Goal: Use online tool/utility: Utilize a website feature to perform a specific function

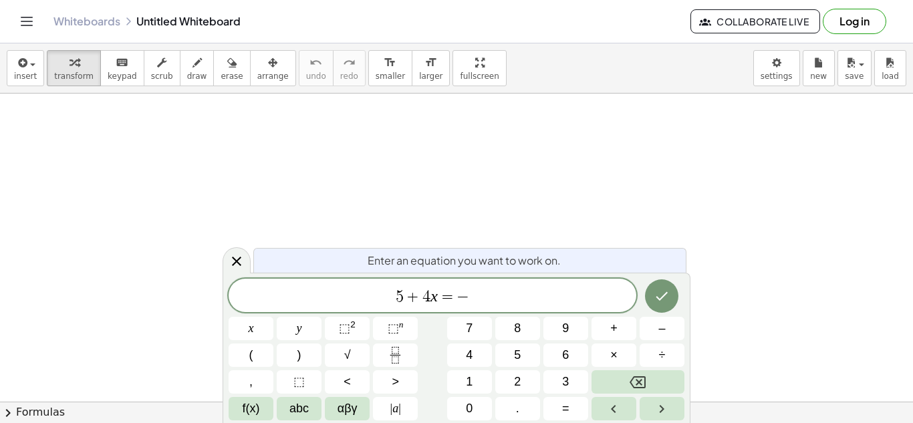
scroll to position [5, 0]
click at [657, 301] on icon "Done" at bounding box center [661, 296] width 16 height 16
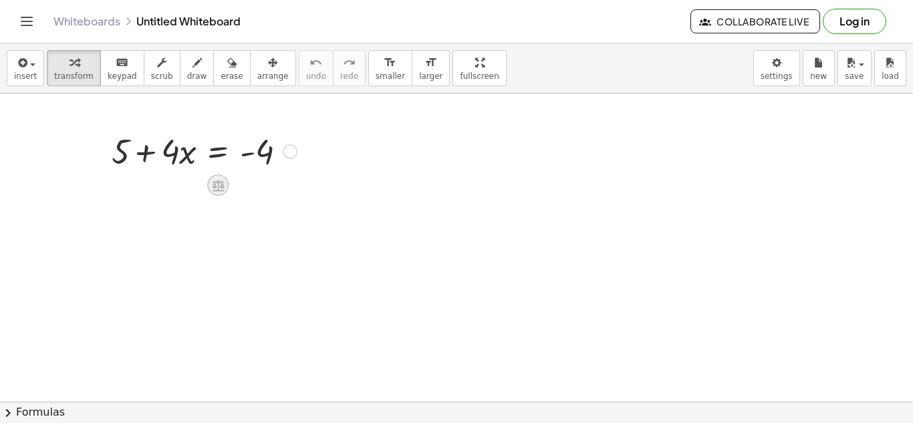
click at [214, 185] on icon at bounding box center [218, 185] width 12 height 11
click at [190, 183] on span "−" at bounding box center [191, 185] width 8 height 19
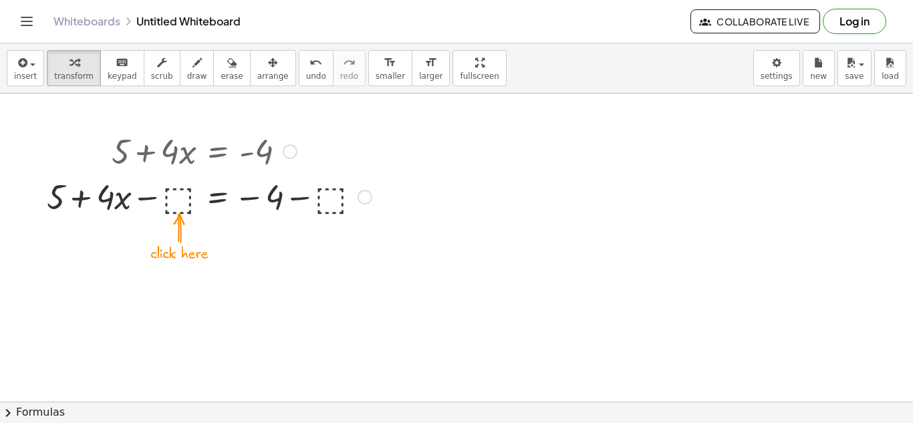
click at [182, 192] on div at bounding box center [209, 195] width 338 height 45
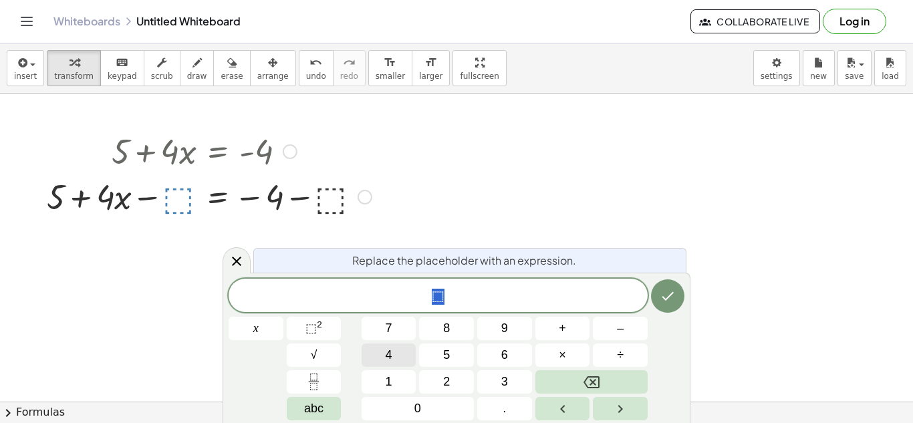
scroll to position [7, 0]
click at [664, 303] on icon "Done" at bounding box center [667, 296] width 16 height 16
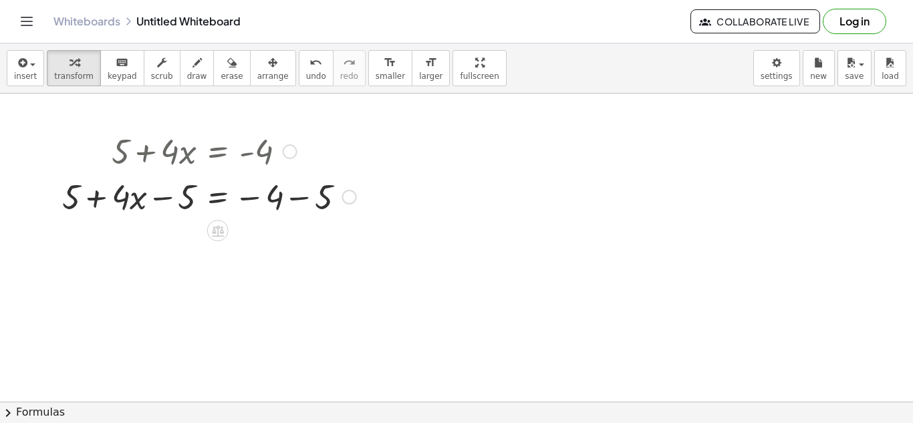
click at [292, 195] on div at bounding box center [208, 195] width 307 height 45
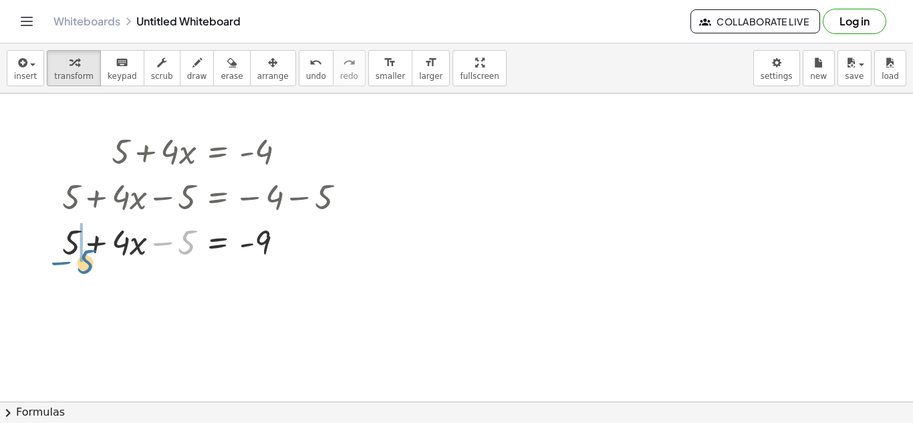
drag, startPoint x: 182, startPoint y: 251, endPoint x: 77, endPoint y: 269, distance: 105.7
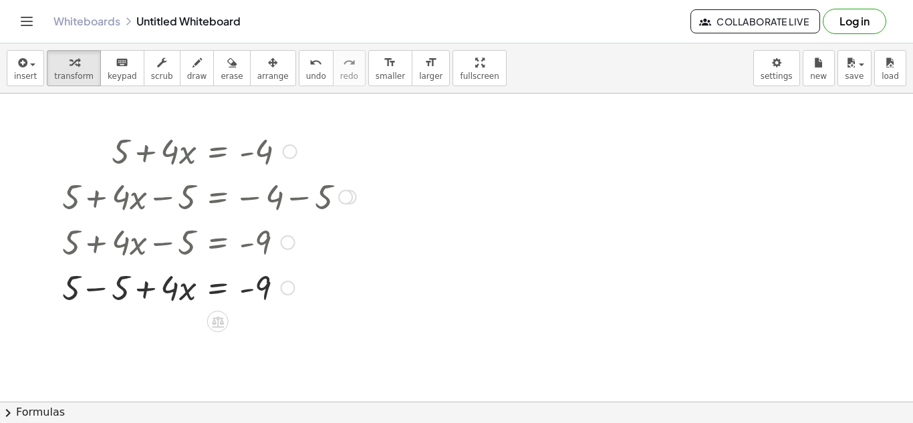
click at [103, 244] on div at bounding box center [208, 240] width 307 height 45
click at [104, 293] on div at bounding box center [208, 286] width 307 height 45
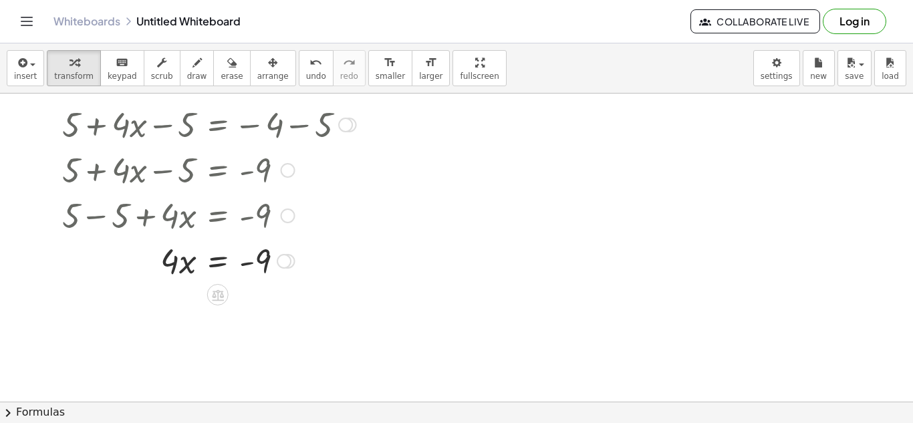
scroll to position [99, 0]
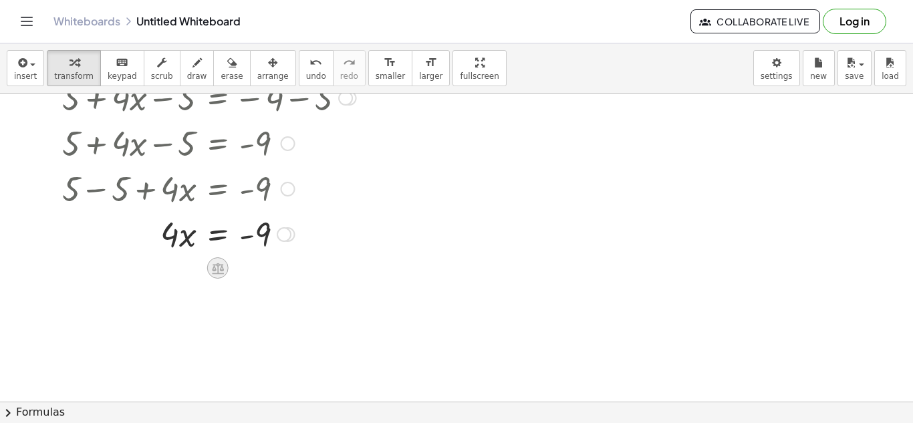
click at [219, 273] on icon at bounding box center [218, 268] width 12 height 11
click at [240, 275] on div "÷" at bounding box center [244, 267] width 21 height 21
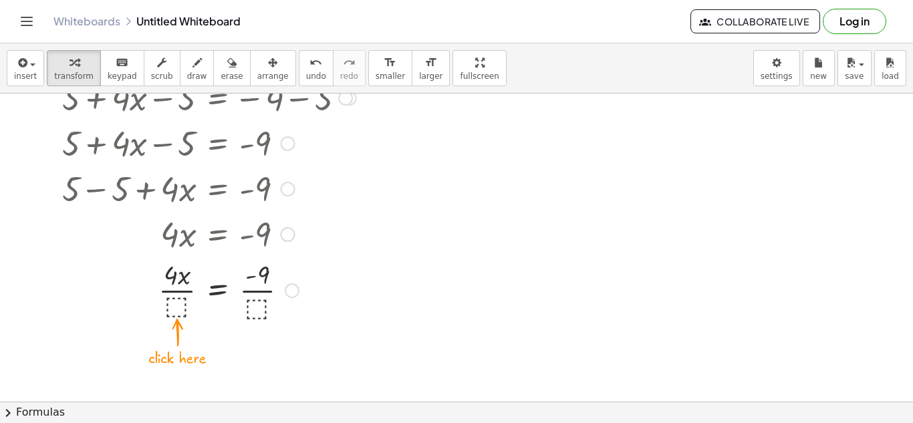
click at [181, 311] on div at bounding box center [208, 289] width 307 height 67
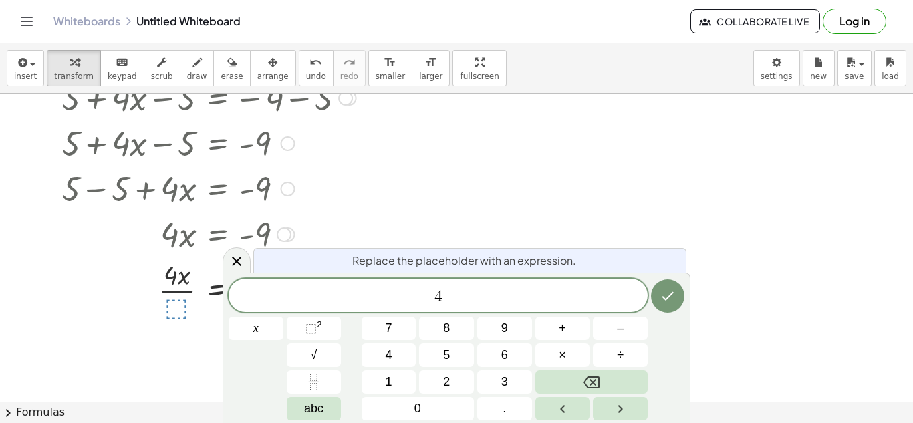
scroll to position [0, 0]
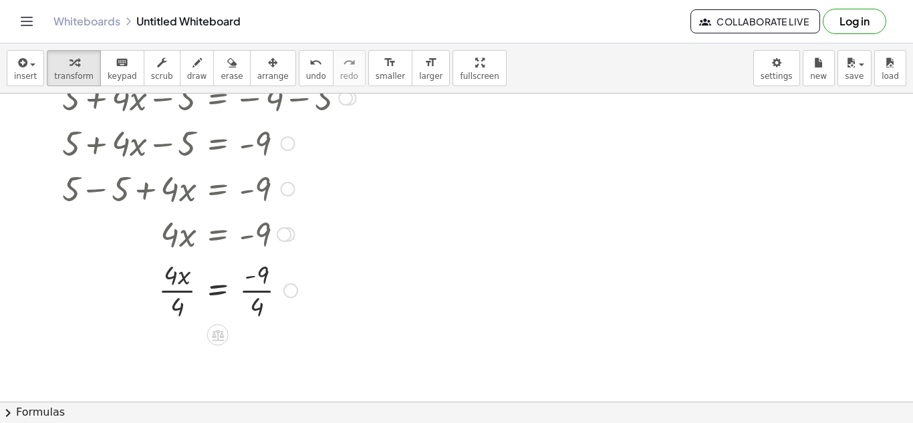
click at [264, 293] on div at bounding box center [208, 289] width 307 height 67
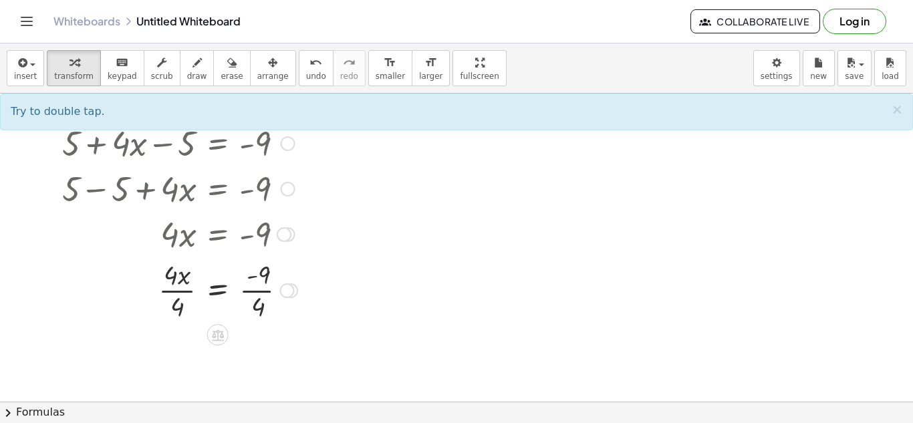
click at [174, 295] on div at bounding box center [208, 289] width 307 height 67
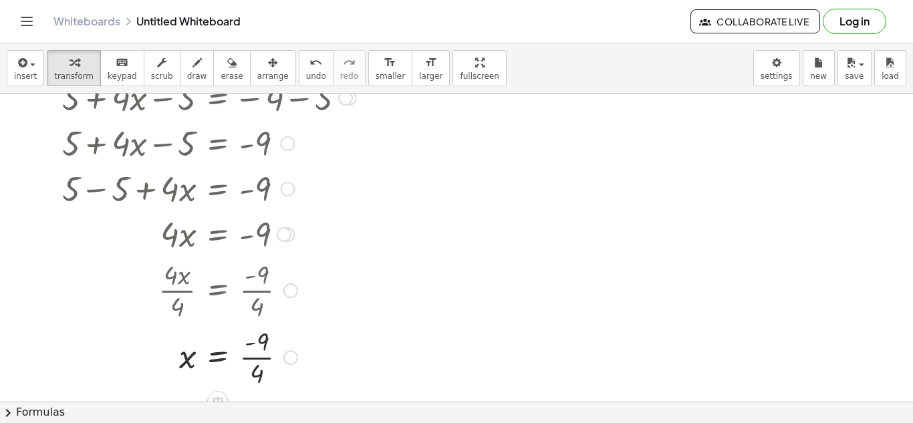
click at [260, 359] on div at bounding box center [208, 356] width 307 height 67
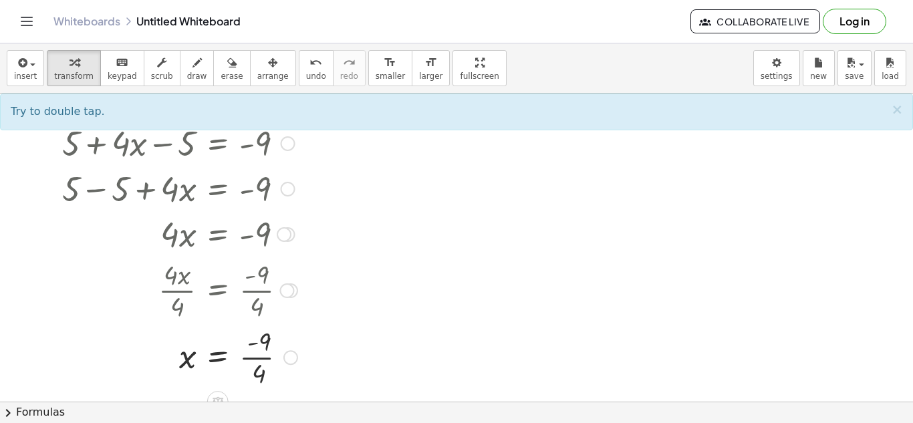
click at [260, 359] on div at bounding box center [208, 356] width 307 height 67
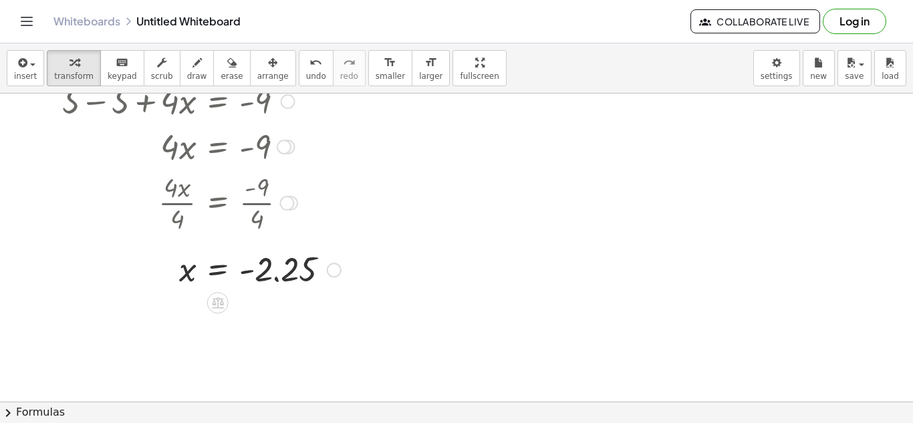
scroll to position [192, 0]
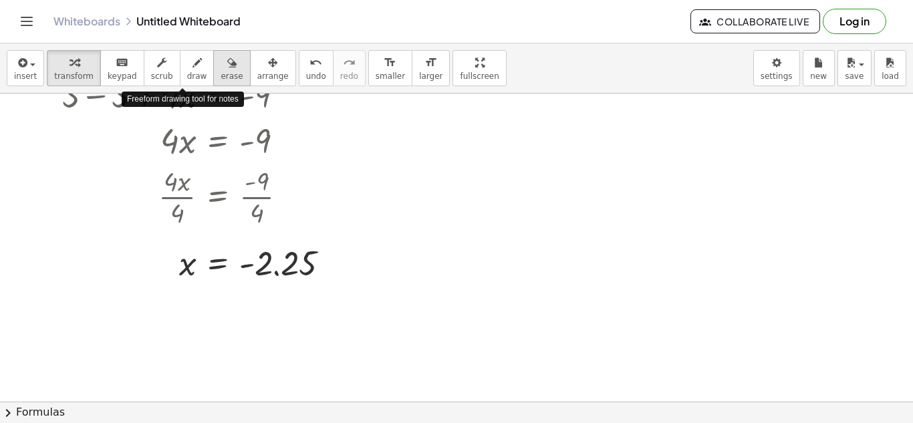
click at [213, 63] on button "erase" at bounding box center [231, 68] width 37 height 36
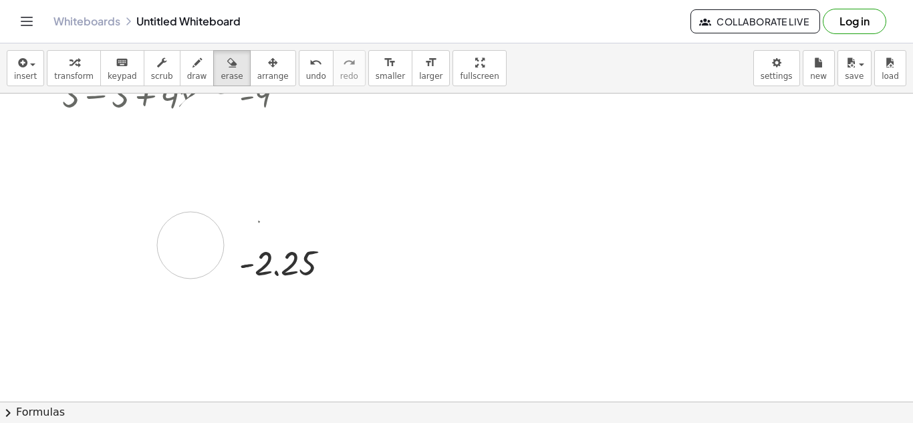
drag, startPoint x: 192, startPoint y: 140, endPoint x: 190, endPoint y: 245, distance: 104.9
click at [190, 245] on div at bounding box center [456, 252] width 913 height 703
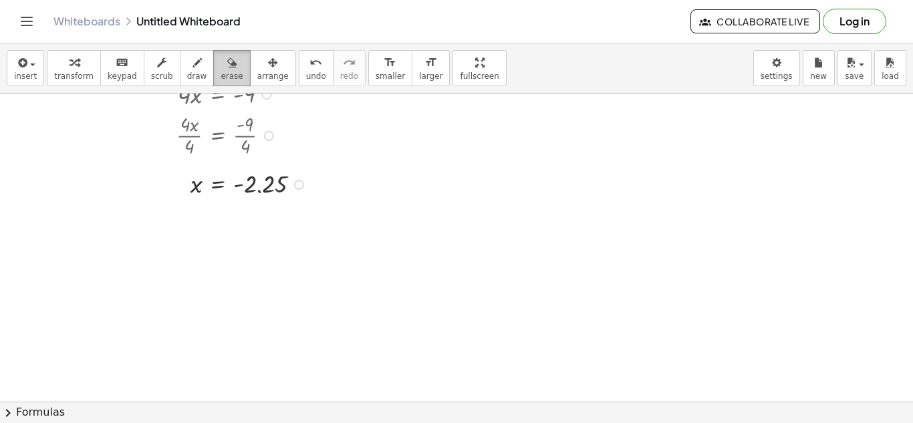
click at [230, 50] on button "erase" at bounding box center [231, 68] width 37 height 36
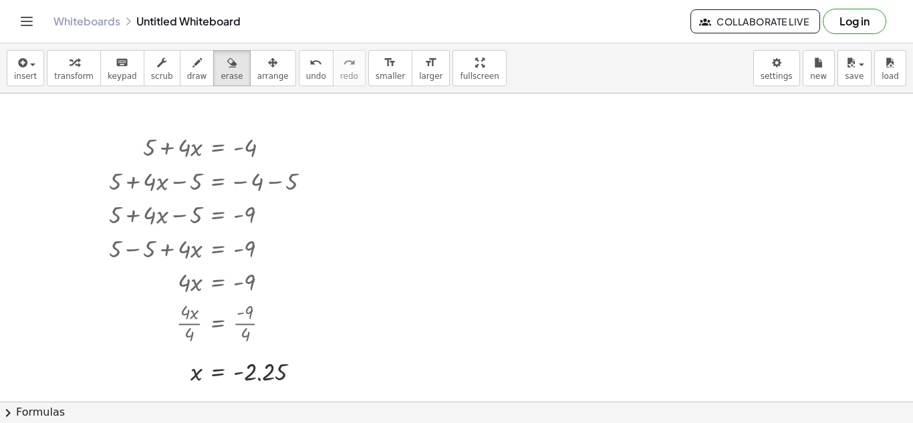
scroll to position [18, 0]
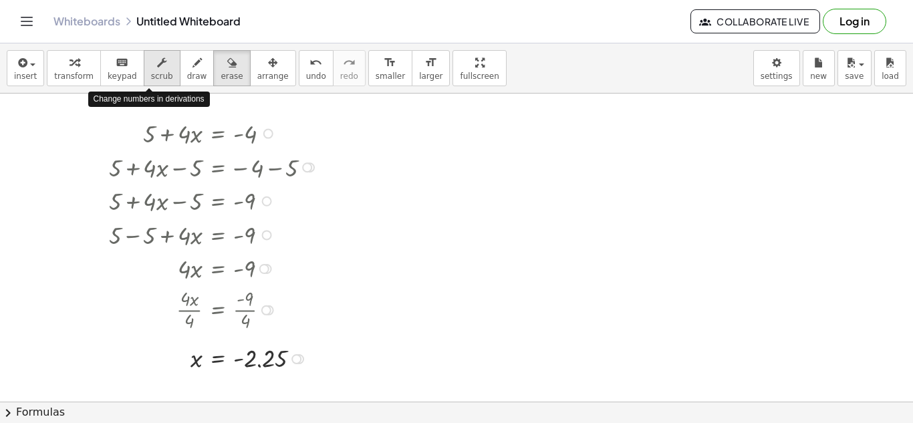
click at [151, 71] on span "scrub" at bounding box center [162, 75] width 22 height 9
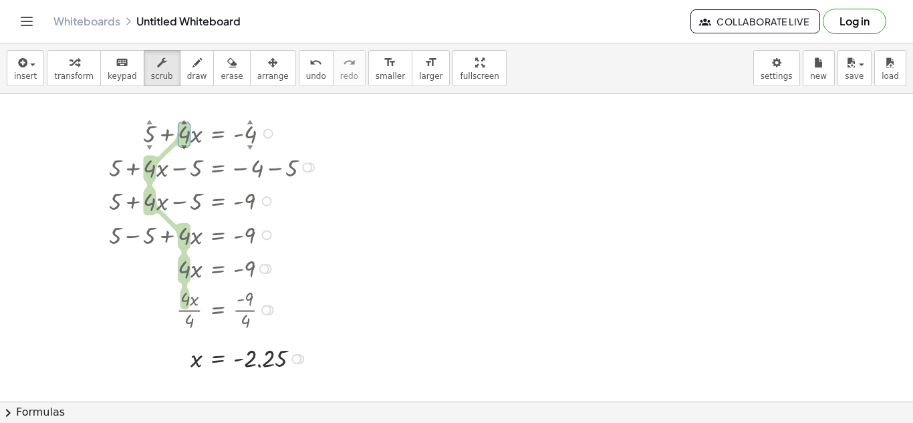
click at [184, 148] on div "▼" at bounding box center [184, 147] width 6 height 8
click at [183, 146] on div "▼" at bounding box center [184, 147] width 6 height 8
click at [184, 121] on div "▲" at bounding box center [184, 122] width 6 height 8
drag, startPoint x: 186, startPoint y: 136, endPoint x: 218, endPoint y: 142, distance: 32.6
click at [218, 142] on div at bounding box center [216, 133] width 224 height 34
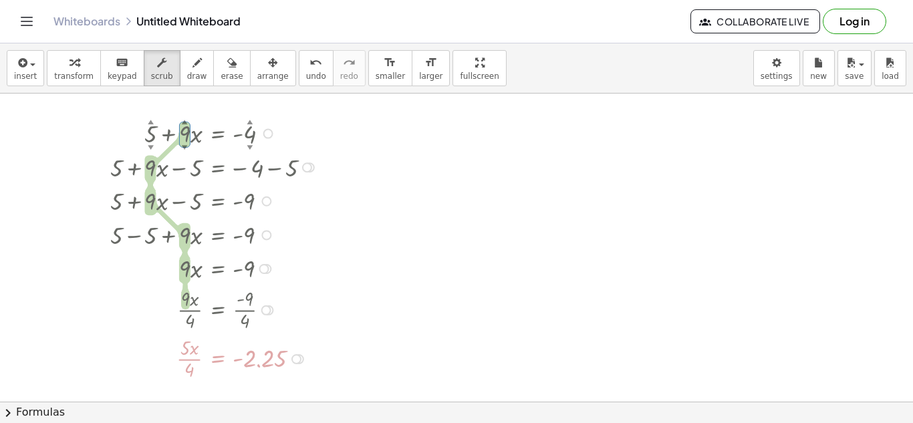
click at [246, 136] on div at bounding box center [216, 133] width 224 height 34
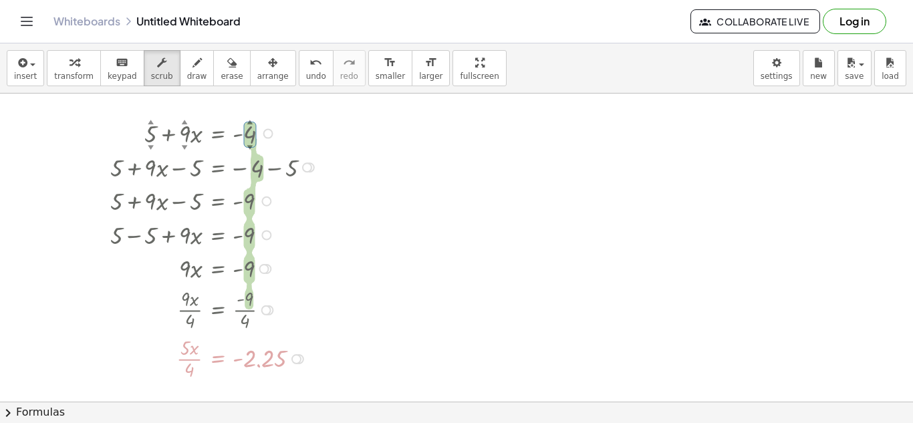
click at [185, 136] on div at bounding box center [216, 133] width 224 height 34
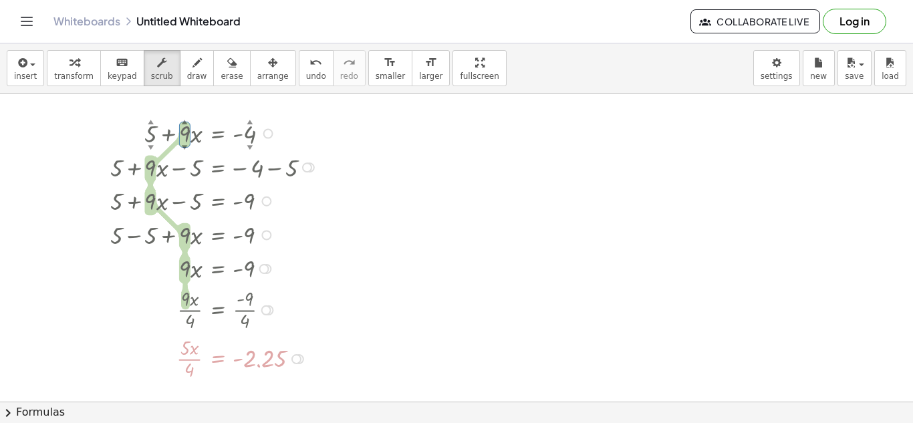
click at [186, 146] on div "▼" at bounding box center [185, 147] width 6 height 8
click at [186, 150] on div at bounding box center [216, 167] width 224 height 34
click at [183, 122] on div "▲" at bounding box center [185, 122] width 6 height 8
drag, startPoint x: 183, startPoint y: 122, endPoint x: 181, endPoint y: 157, distance: 34.8
click at [218, 134] on div "+ 5 ▲ ▼ + · 4 ▲ ▼ · x = - 4 ▲ ▼ + 5 + · 4 · x − ⬚ = − 4 − ⬚ + 5 + · 4 · x − 5 =…" at bounding box center [218, 134] width 0 height 0
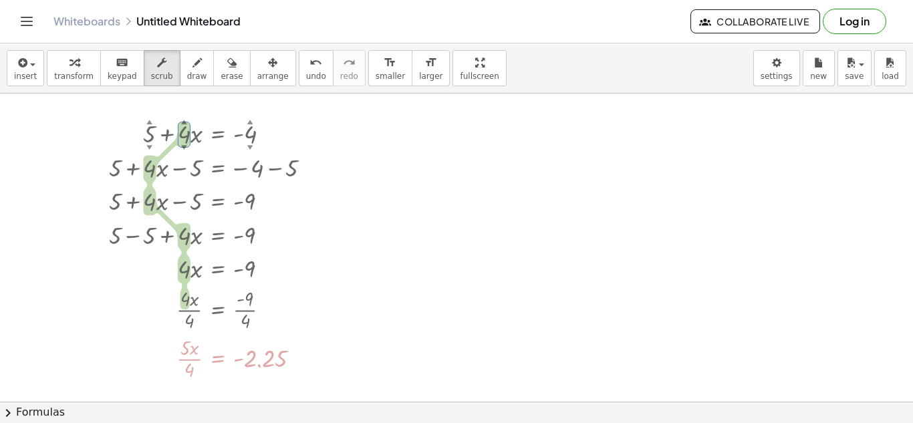
click at [417, 251] on div at bounding box center [456, 383] width 913 height 616
click at [189, 352] on div at bounding box center [208, 357] width 240 height 49
click at [157, 350] on div at bounding box center [208, 357] width 240 height 49
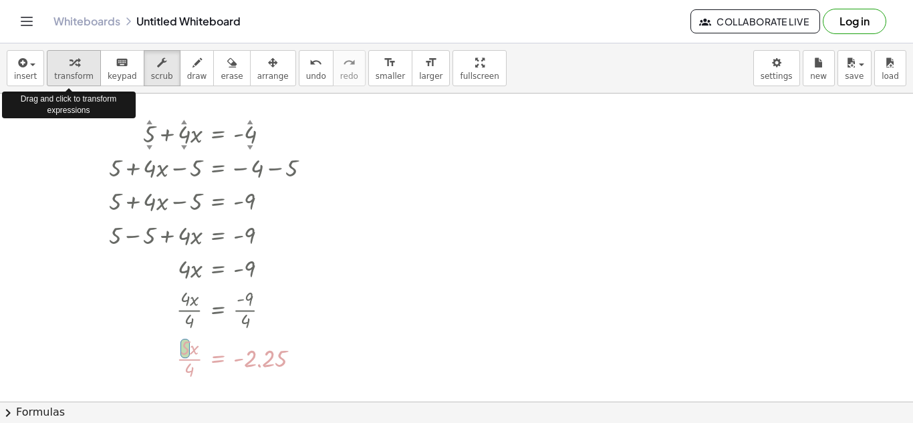
click at [59, 75] on span "transform" at bounding box center [73, 75] width 39 height 9
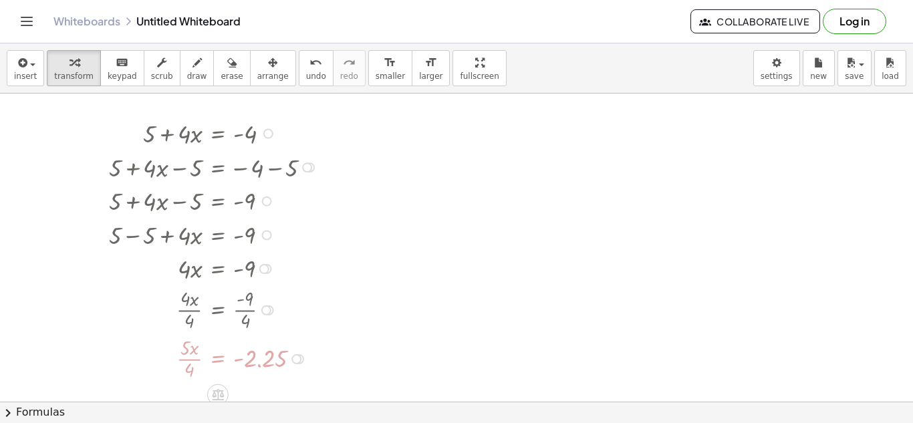
click at [188, 346] on div at bounding box center [208, 357] width 240 height 49
click at [188, 349] on div at bounding box center [208, 357] width 240 height 49
click at [306, 74] on span "undo" at bounding box center [316, 75] width 20 height 9
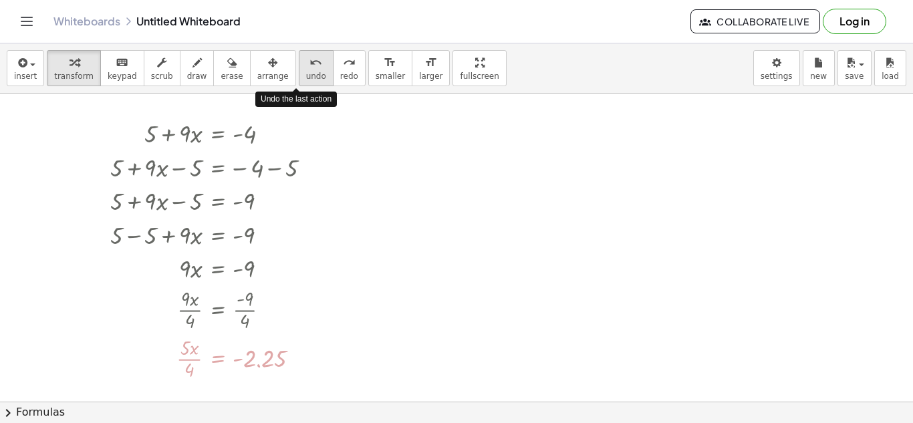
click at [306, 74] on span "undo" at bounding box center [316, 75] width 20 height 9
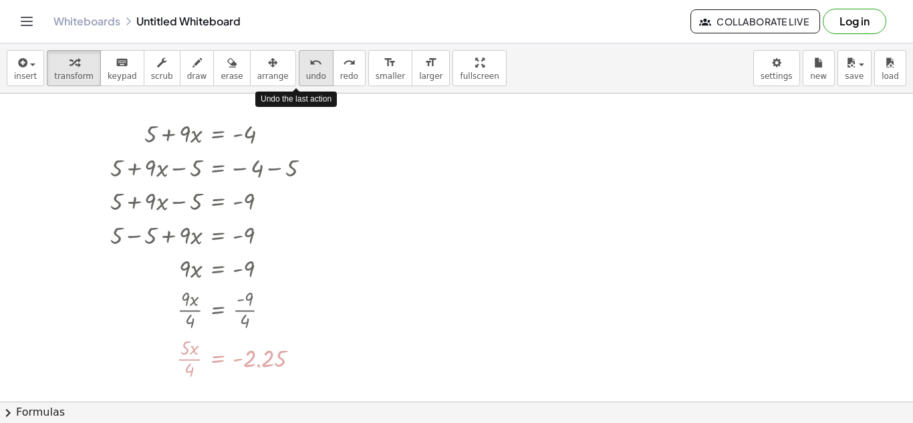
click at [306, 74] on span "undo" at bounding box center [316, 75] width 20 height 9
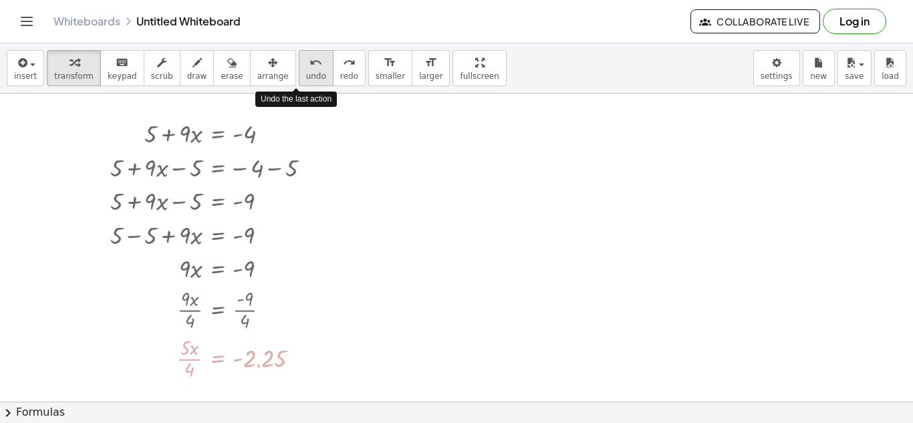
click at [306, 74] on span "undo" at bounding box center [316, 75] width 20 height 9
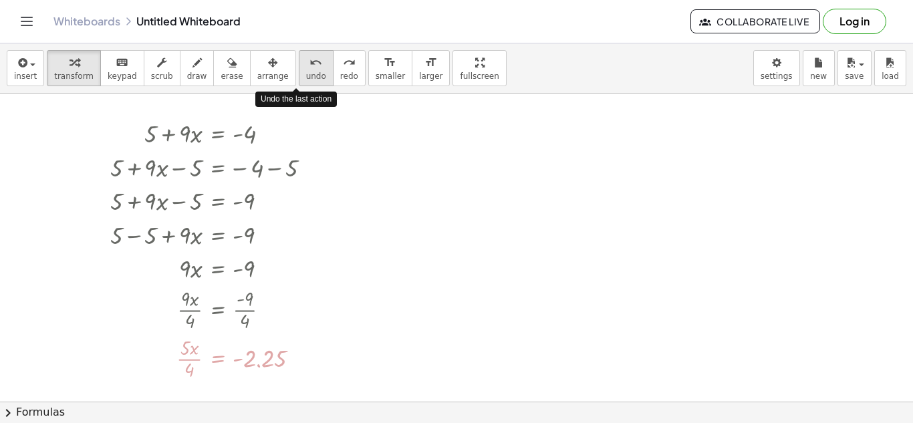
click at [306, 74] on span "undo" at bounding box center [316, 75] width 20 height 9
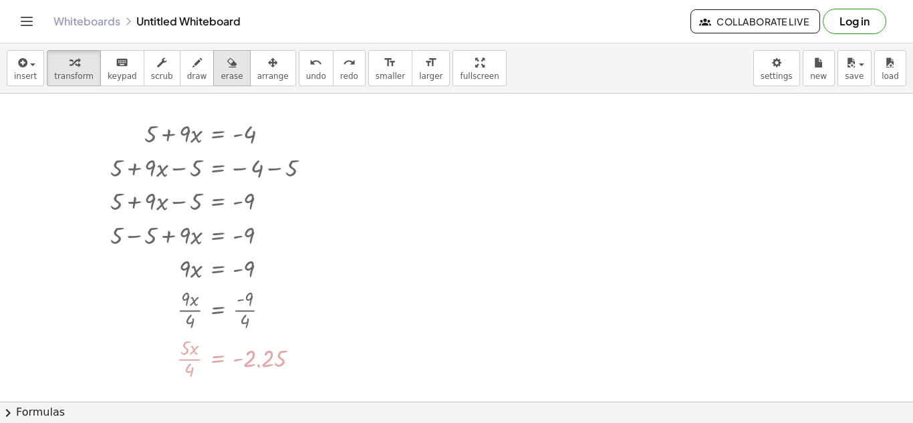
click at [227, 65] on icon "button" at bounding box center [231, 63] width 9 height 16
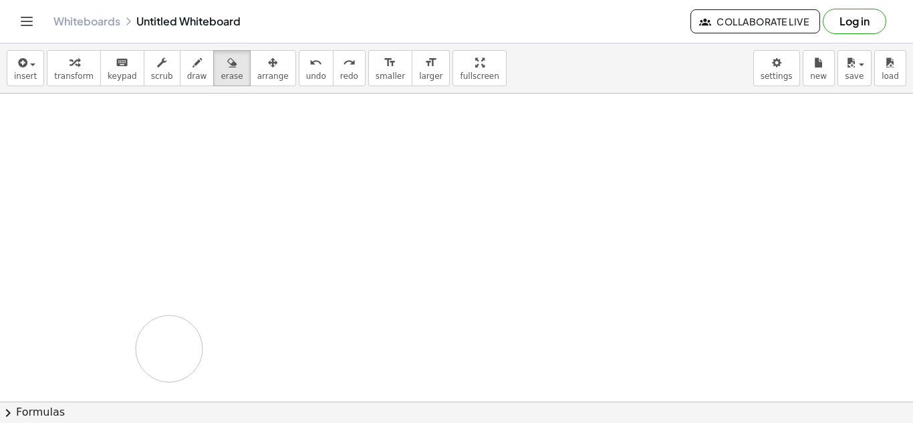
drag, startPoint x: 232, startPoint y: 136, endPoint x: 169, endPoint y: 349, distance: 222.4
click at [169, 349] on div at bounding box center [456, 383] width 913 height 616
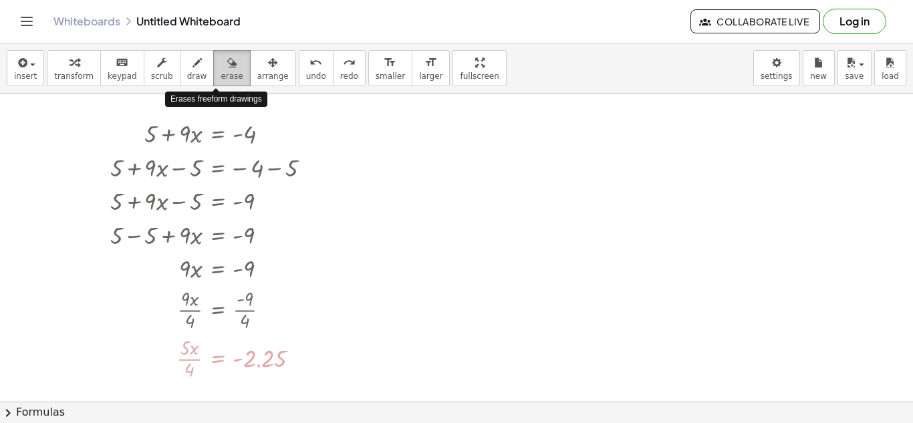
drag, startPoint x: 215, startPoint y: 72, endPoint x: 222, endPoint y: 76, distance: 7.8
click at [222, 76] on span "erase" at bounding box center [231, 75] width 22 height 9
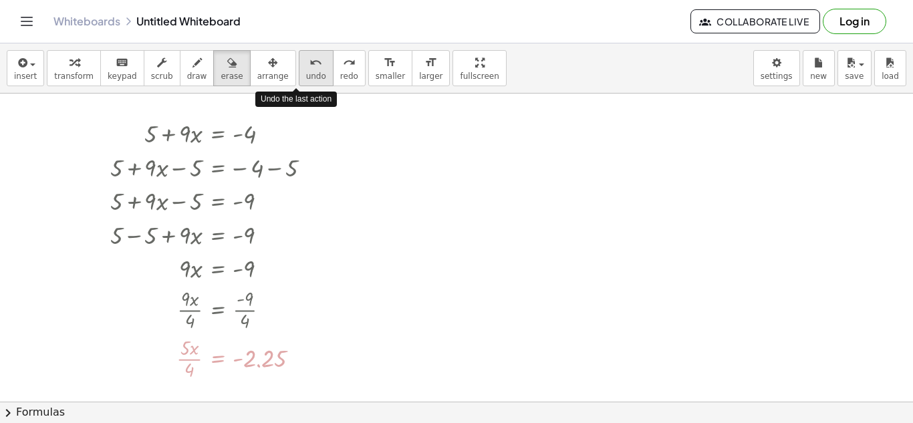
click at [306, 71] on span "undo" at bounding box center [316, 75] width 20 height 9
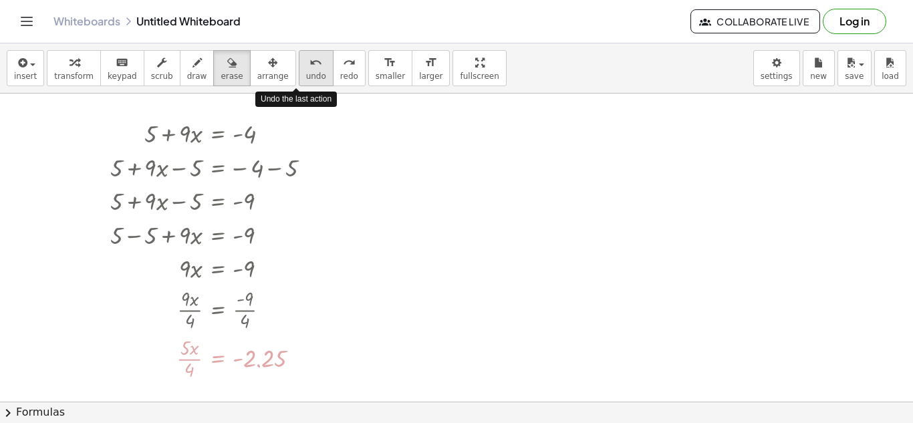
click at [306, 71] on span "undo" at bounding box center [316, 75] width 20 height 9
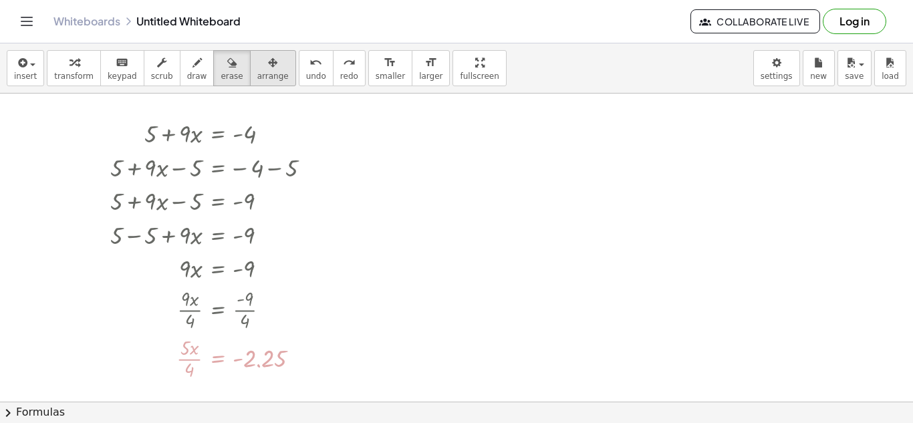
click at [269, 71] on span "arrange" at bounding box center [272, 75] width 31 height 9
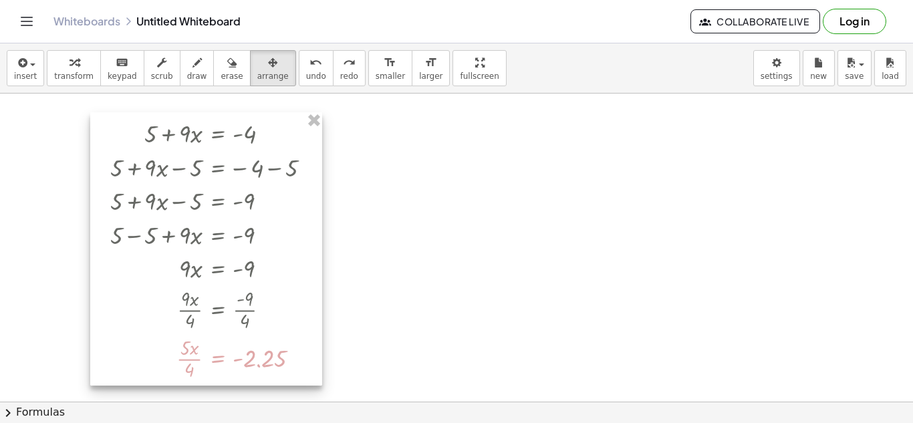
click at [315, 130] on div at bounding box center [206, 248] width 232 height 273
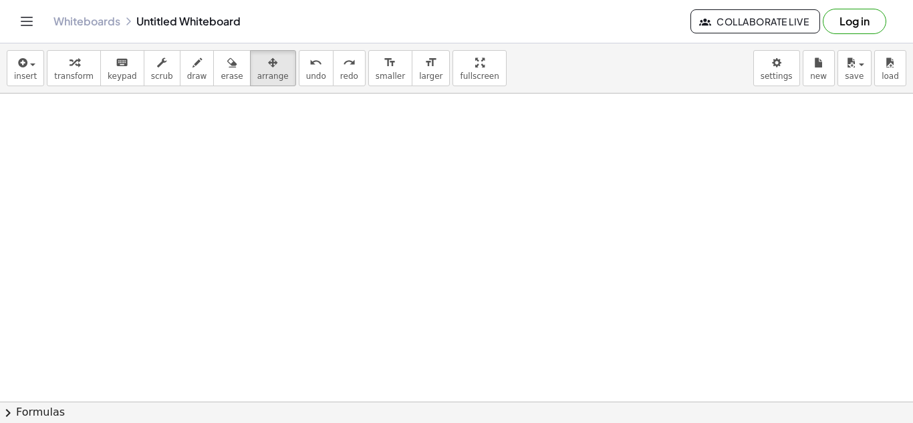
click at [236, 208] on div at bounding box center [456, 383] width 913 height 616
click at [117, 68] on icon "keyboard" at bounding box center [122, 63] width 13 height 16
click at [355, 290] on div at bounding box center [456, 383] width 913 height 616
click at [369, 227] on div at bounding box center [456, 383] width 913 height 616
click at [69, 80] on span "transform" at bounding box center [73, 75] width 39 height 9
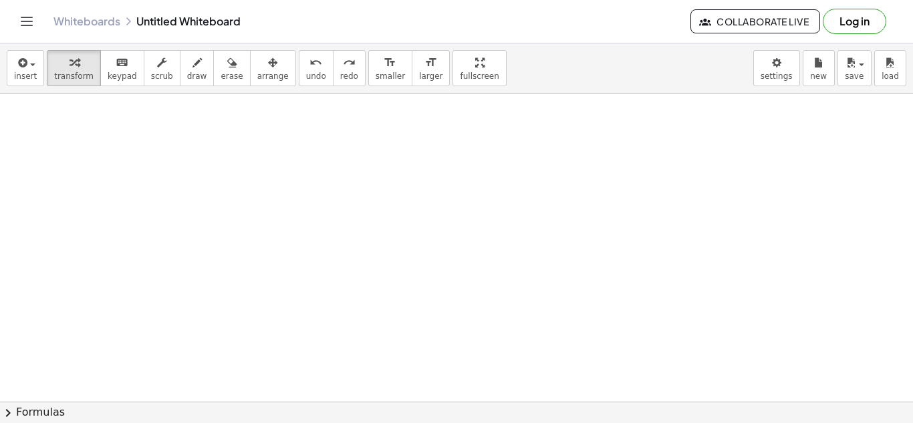
click at [317, 238] on div at bounding box center [456, 383] width 913 height 616
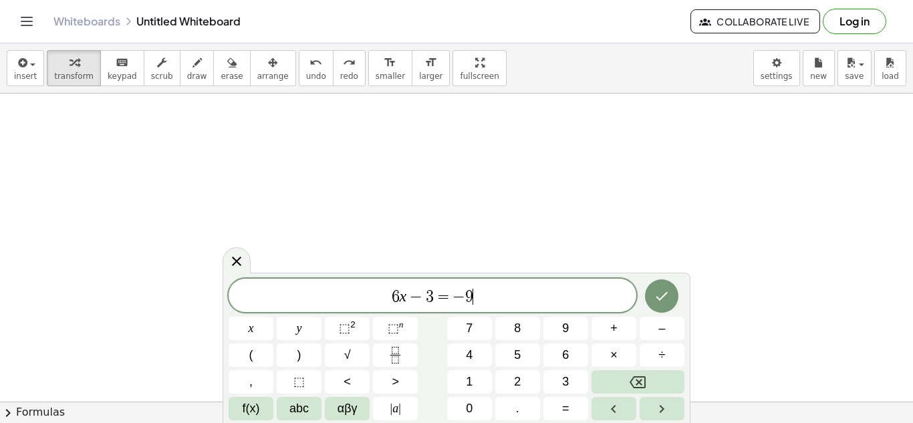
scroll to position [13, 0]
click at [607, 351] on button "×" at bounding box center [613, 354] width 45 height 23
click at [614, 325] on span "+" at bounding box center [613, 328] width 7 height 18
click at [653, 292] on icon "Done" at bounding box center [661, 296] width 16 height 16
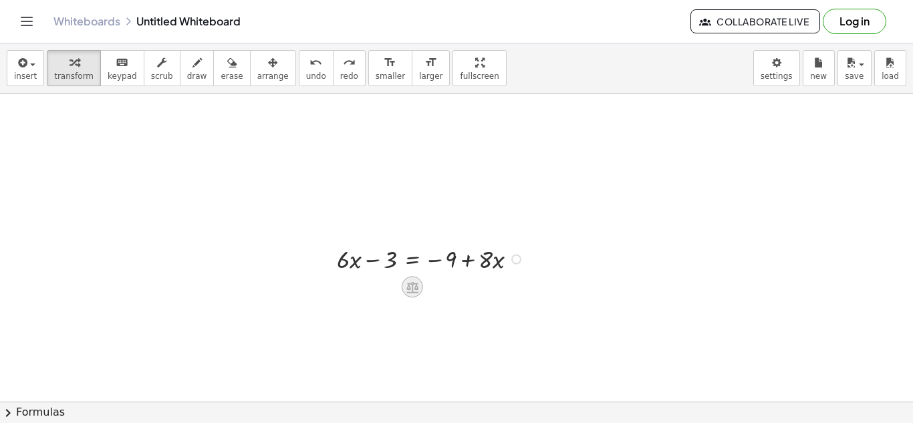
click at [416, 286] on icon at bounding box center [412, 287] width 12 height 11
click at [367, 287] on div "+" at bounding box center [358, 287] width 21 height 21
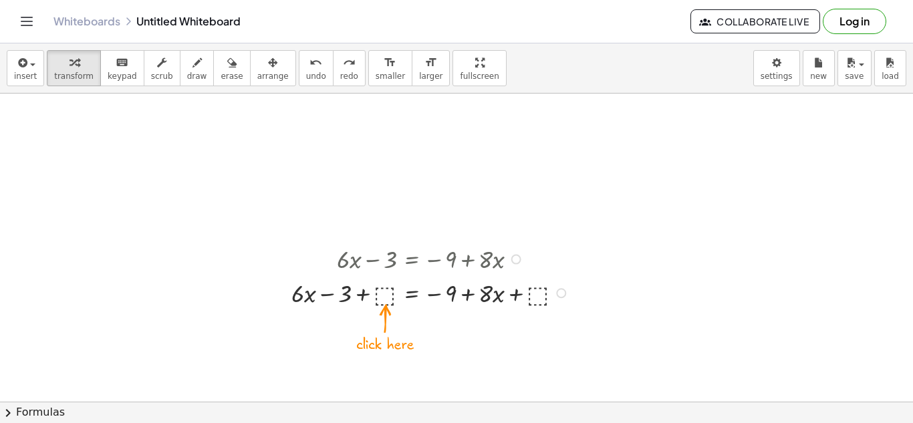
click at [382, 295] on div at bounding box center [432, 292] width 295 height 34
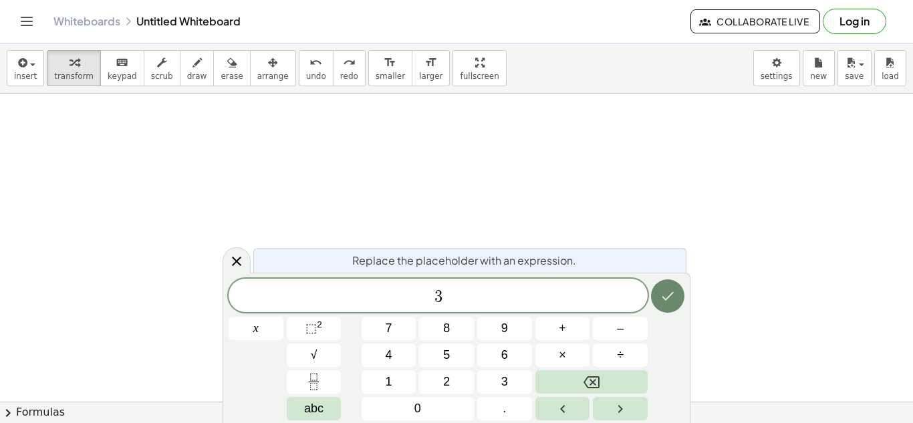
click at [663, 289] on icon "Done" at bounding box center [667, 296] width 16 height 16
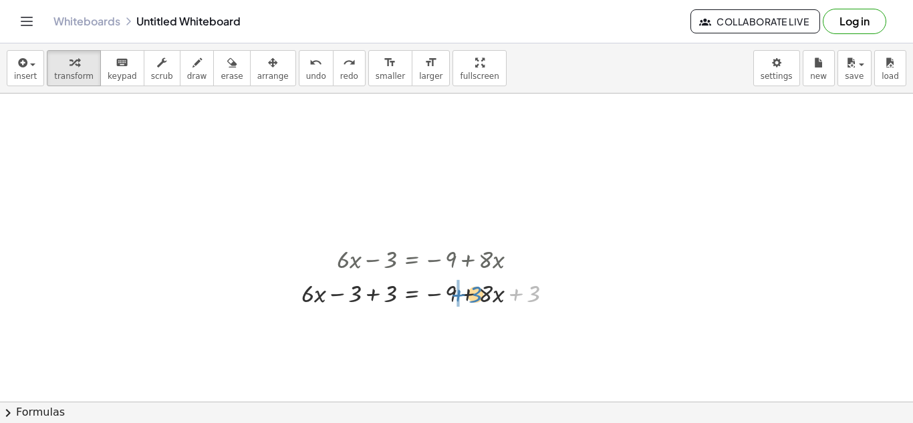
drag, startPoint x: 546, startPoint y: 298, endPoint x: 488, endPoint y: 299, distance: 58.1
click at [488, 299] on div at bounding box center [432, 292] width 275 height 34
click at [412, 259] on div "+ · 6 · x − 3 = − 9 + · 8 · x + · 6 · x − 3 + ⬚ = − 9 + · 8 · x + ⬚ + 3 + · 6 ·…" at bounding box center [412, 259] width 0 height 0
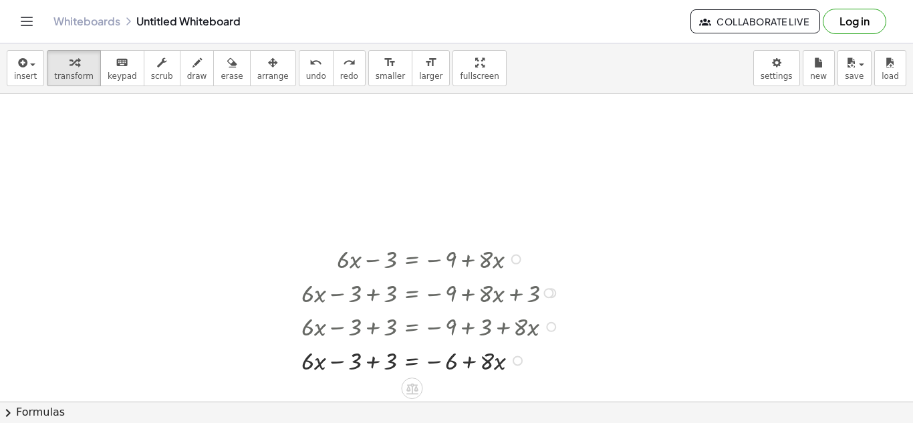
click at [381, 359] on div at bounding box center [432, 360] width 275 height 34
click at [418, 389] on icon at bounding box center [412, 388] width 14 height 14
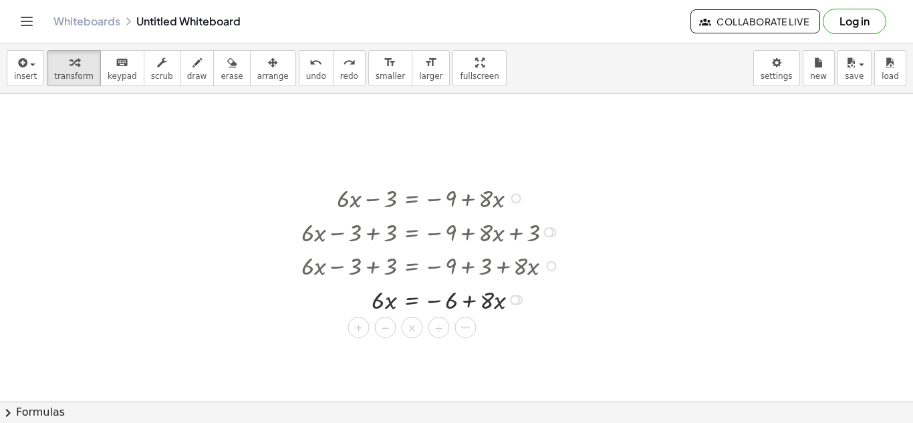
scroll to position [81, 0]
click at [355, 329] on span "+" at bounding box center [359, 326] width 8 height 19
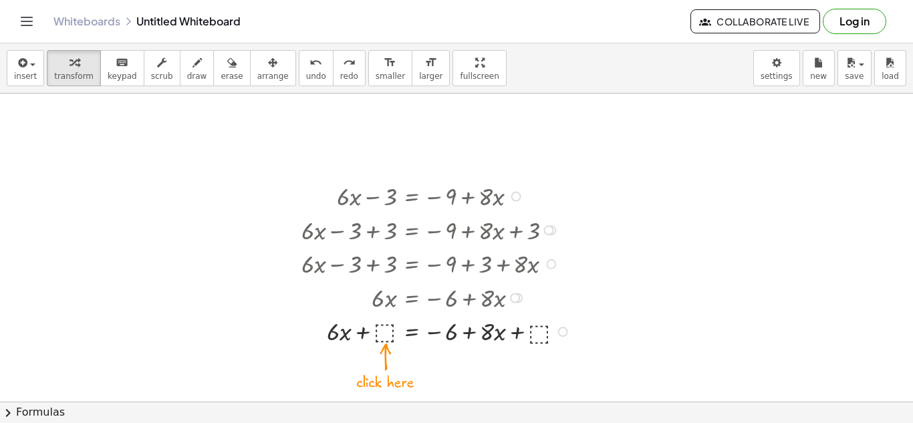
click at [391, 327] on div at bounding box center [438, 330] width 287 height 34
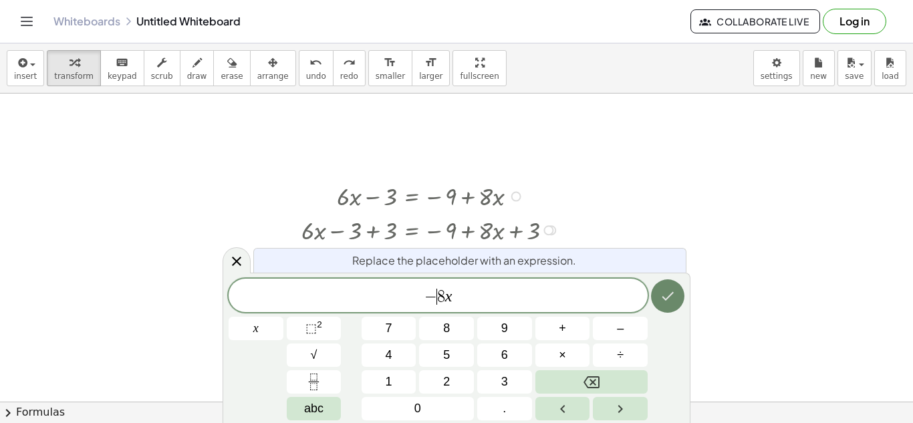
click at [673, 299] on icon "Done" at bounding box center [667, 296] width 16 height 16
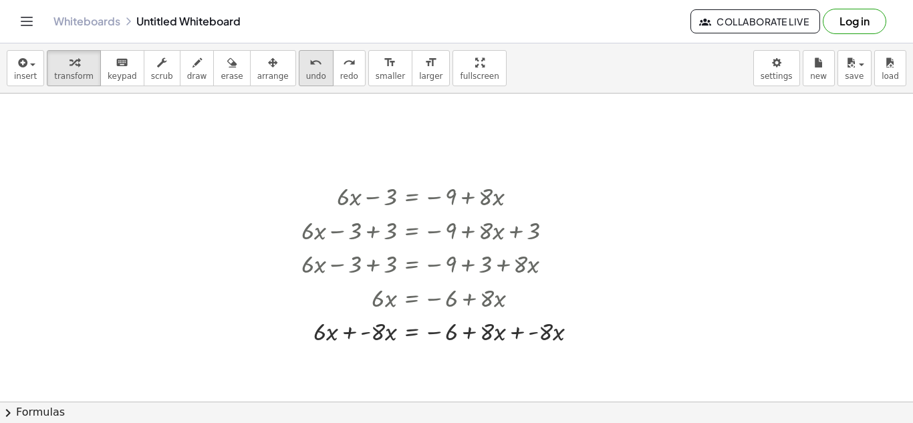
click at [306, 57] on button "undo undo" at bounding box center [316, 68] width 35 height 36
click at [306, 59] on div "undo" at bounding box center [316, 62] width 20 height 16
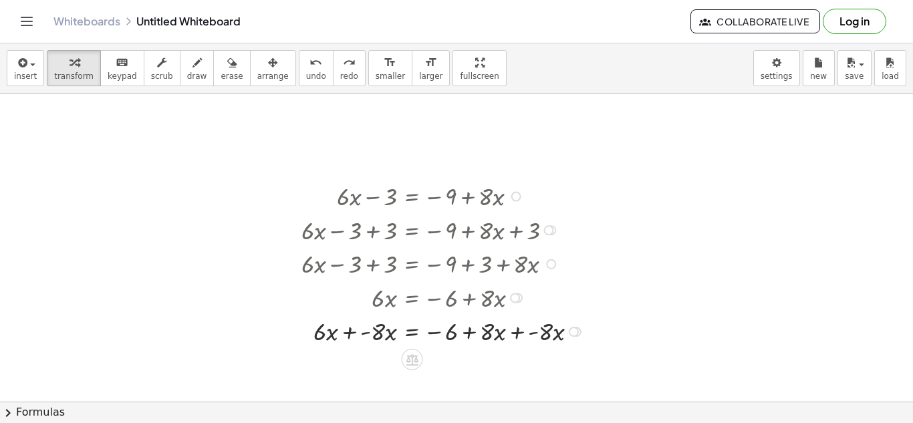
click at [412, 303] on div at bounding box center [445, 297] width 300 height 34
click at [416, 324] on div at bounding box center [445, 330] width 300 height 34
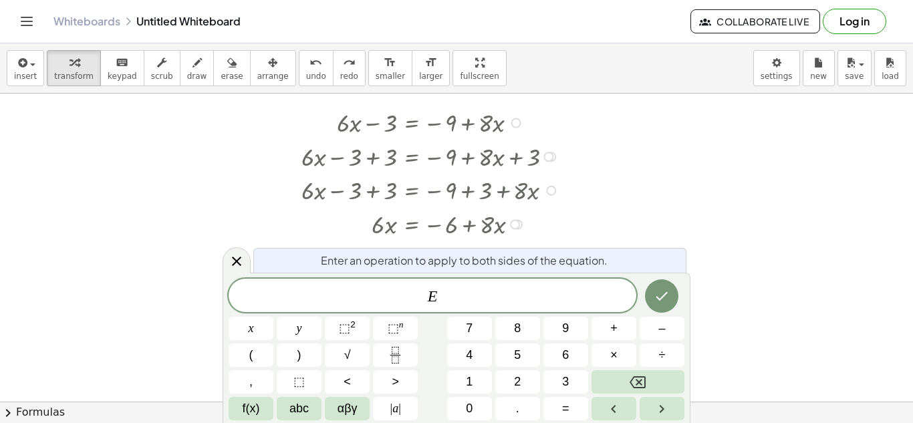
scroll to position [156, 0]
click at [599, 234] on div at bounding box center [456, 246] width 913 height 616
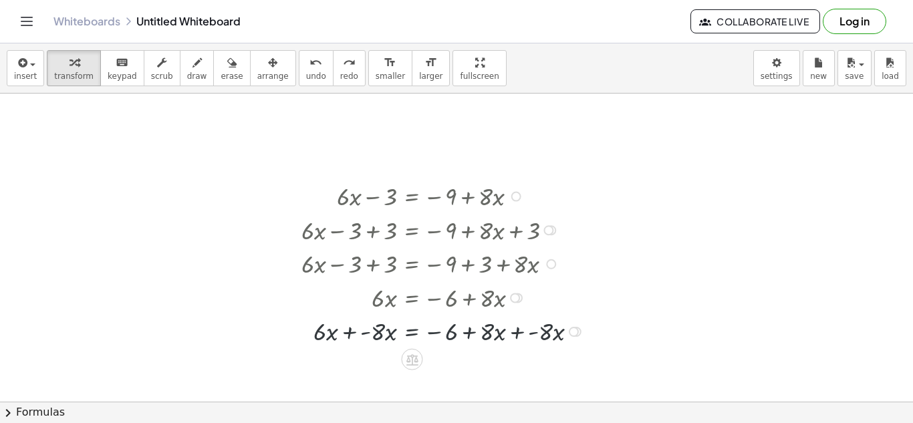
scroll to position [81, 0]
click at [540, 328] on div at bounding box center [445, 330] width 300 height 34
click at [377, 213] on div at bounding box center [445, 229] width 300 height 34
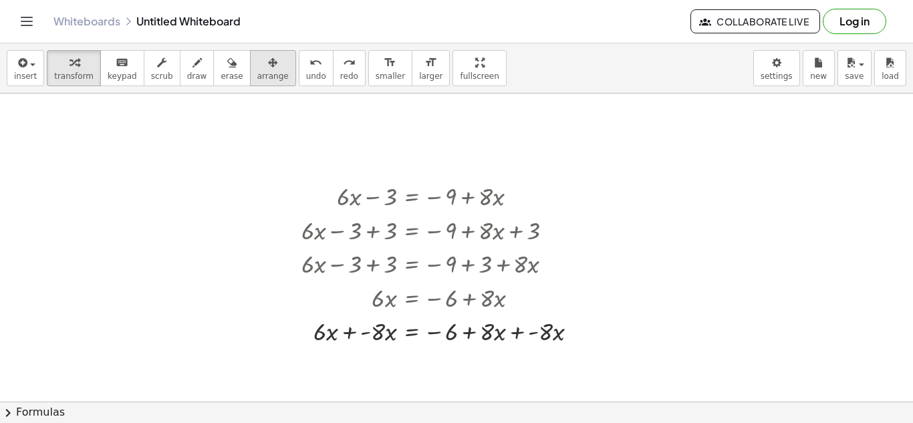
click at [258, 74] on span "arrange" at bounding box center [272, 75] width 31 height 9
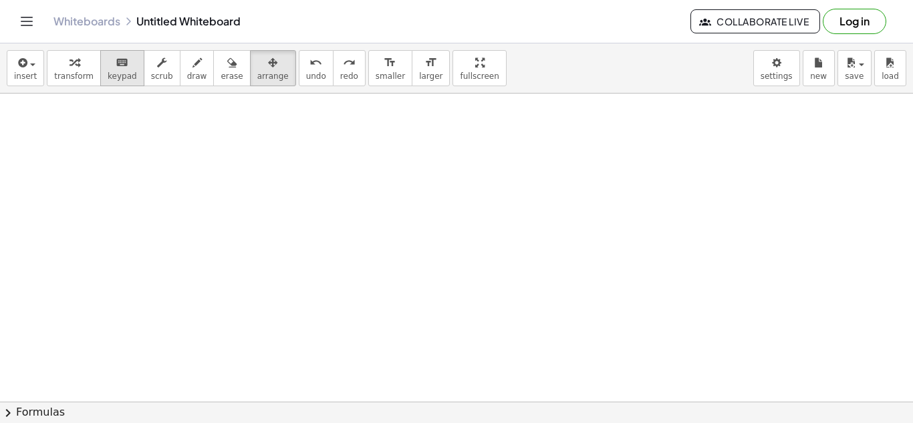
click at [122, 71] on span "keypad" at bounding box center [122, 75] width 29 height 9
click at [57, 69] on button "transform" at bounding box center [74, 68] width 54 height 36
click at [342, 206] on div at bounding box center [456, 321] width 913 height 616
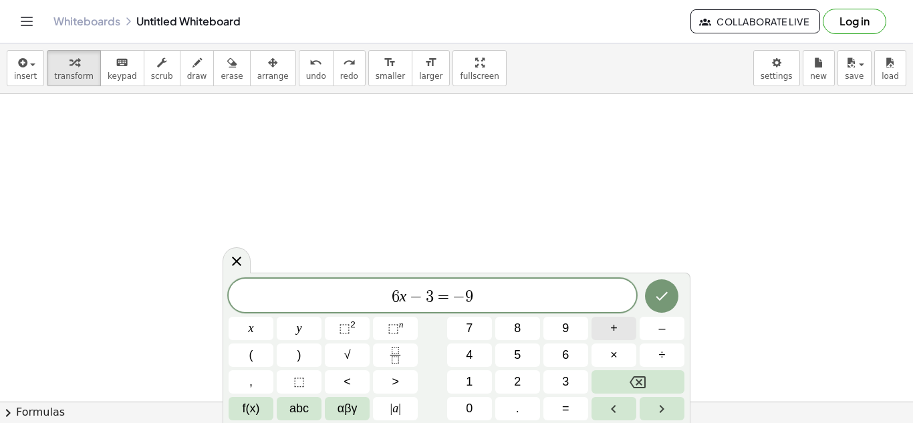
click at [625, 328] on button "+" at bounding box center [613, 328] width 45 height 23
click at [667, 291] on icon "Done" at bounding box center [661, 296] width 16 height 16
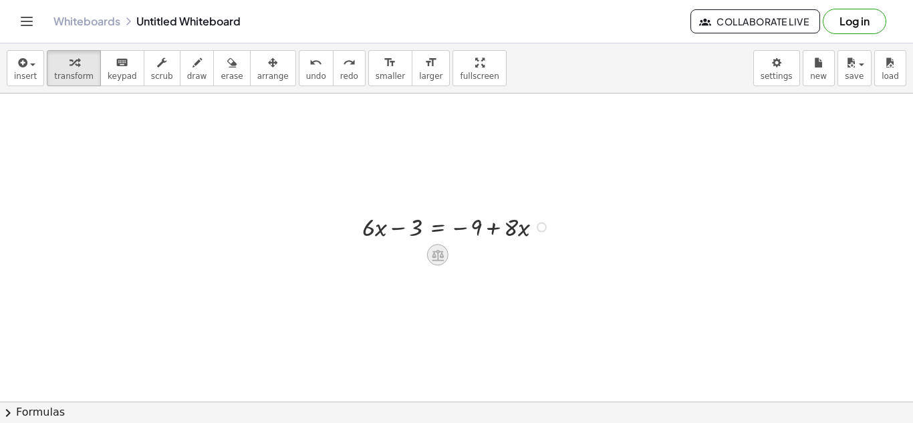
click at [443, 252] on icon at bounding box center [437, 255] width 14 height 14
click at [418, 259] on div "−" at bounding box center [410, 254] width 21 height 21
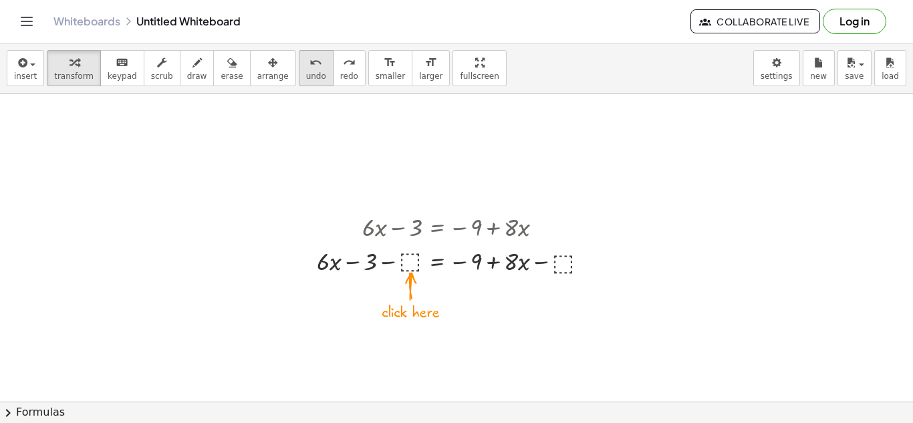
click at [306, 74] on span "undo" at bounding box center [316, 75] width 20 height 9
click at [388, 261] on div at bounding box center [457, 260] width 295 height 34
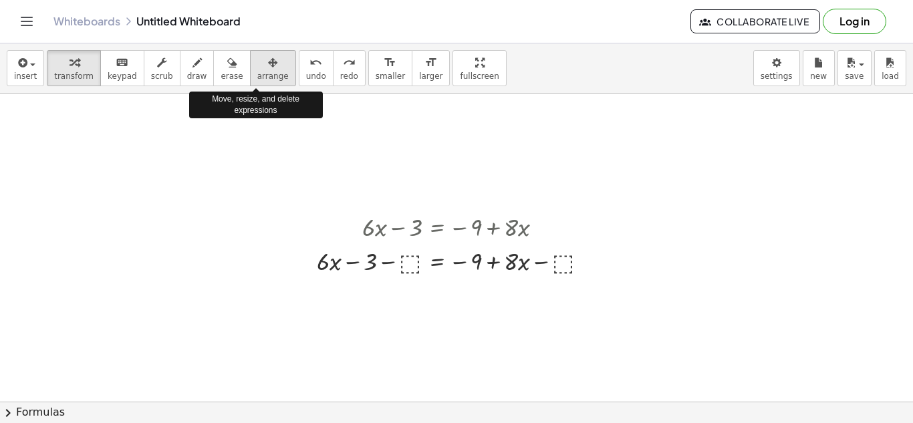
click at [257, 79] on span "arrange" at bounding box center [272, 75] width 31 height 9
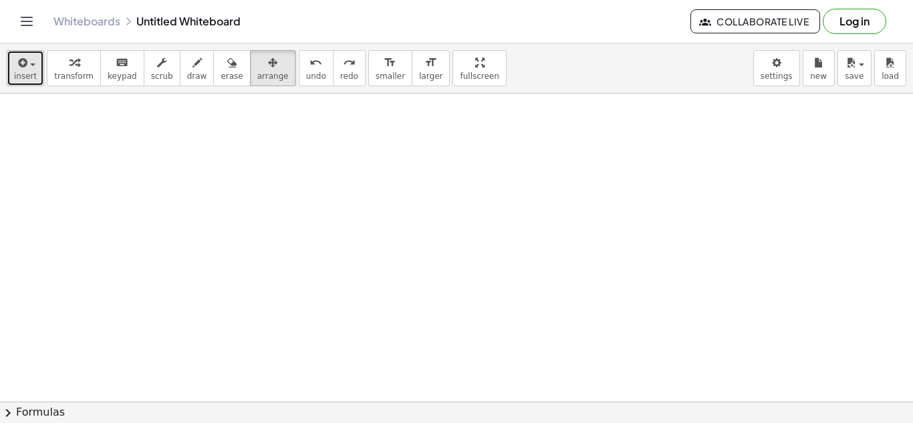
click at [31, 81] on button "insert" at bounding box center [25, 68] width 37 height 36
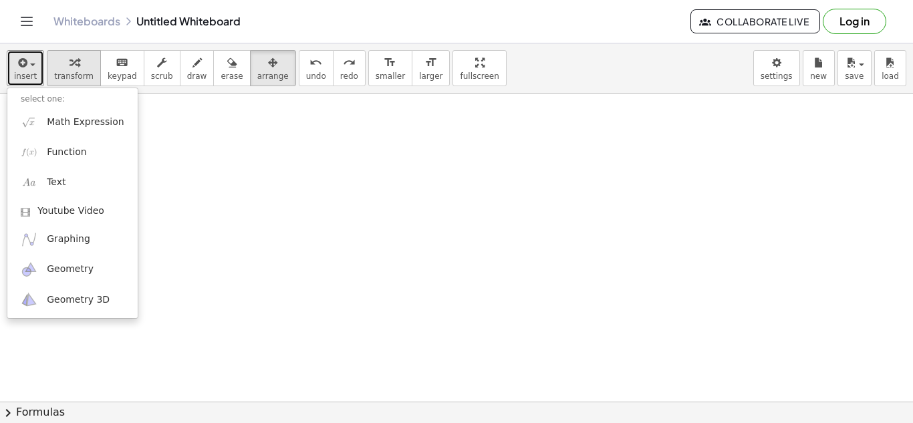
click at [54, 71] on span "transform" at bounding box center [73, 75] width 39 height 9
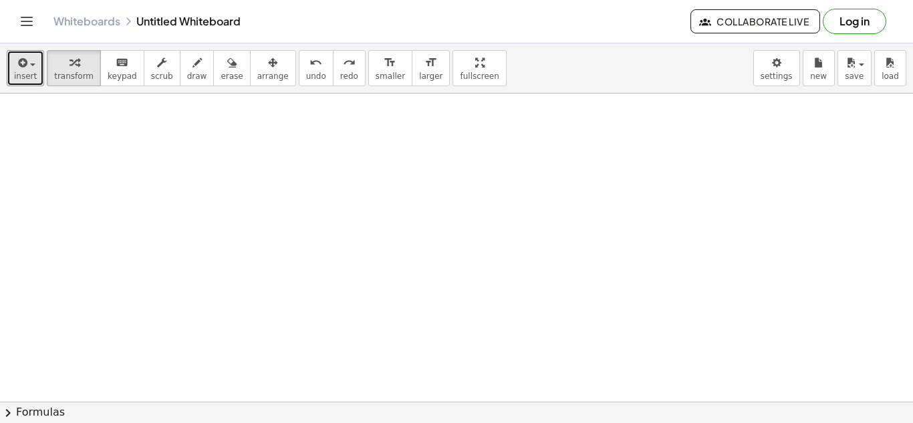
click at [315, 231] on div at bounding box center [456, 321] width 913 height 616
click at [338, 234] on div at bounding box center [456, 321] width 913 height 616
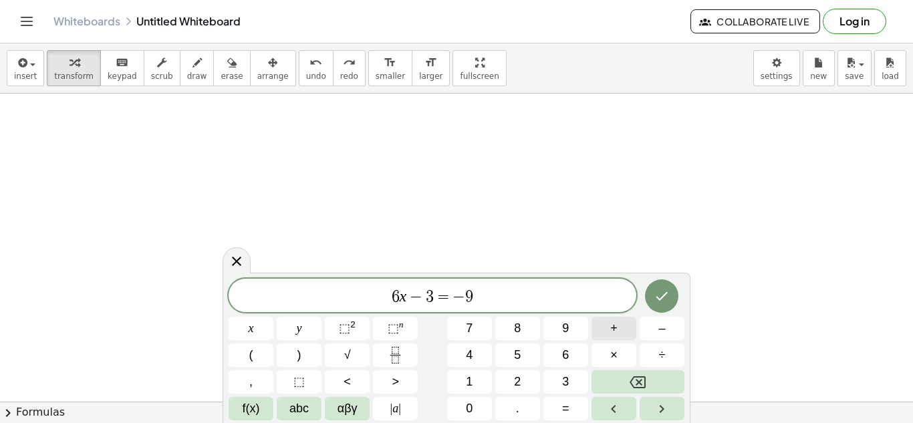
click at [619, 332] on button "+" at bounding box center [613, 328] width 45 height 23
click at [659, 314] on div "6 x − 3 = − 9 + 8 x ​ x y ⬚ 2 ⬚ n 7 8 9 + – ( ) √ 4 5 6 × ÷ , ⬚ < > 1 2 3 f(x) …" at bounding box center [456, 350] width 456 height 142
click at [657, 309] on button "Done" at bounding box center [661, 295] width 33 height 33
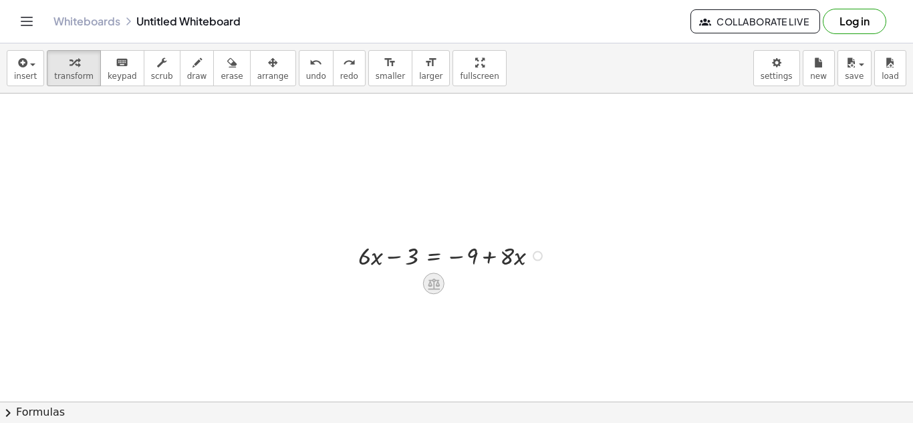
click at [432, 281] on icon at bounding box center [434, 284] width 12 height 11
click at [382, 285] on span "+" at bounding box center [380, 284] width 8 height 19
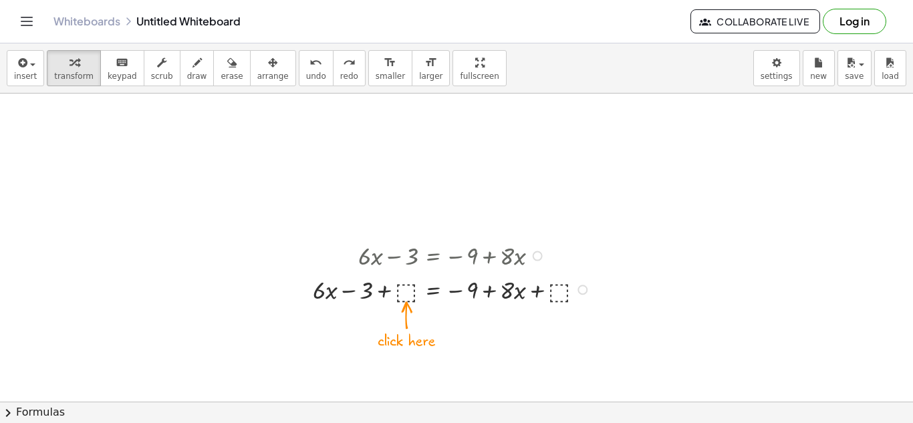
click at [414, 297] on div at bounding box center [453, 289] width 295 height 34
click at [414, 291] on div at bounding box center [453, 289] width 275 height 34
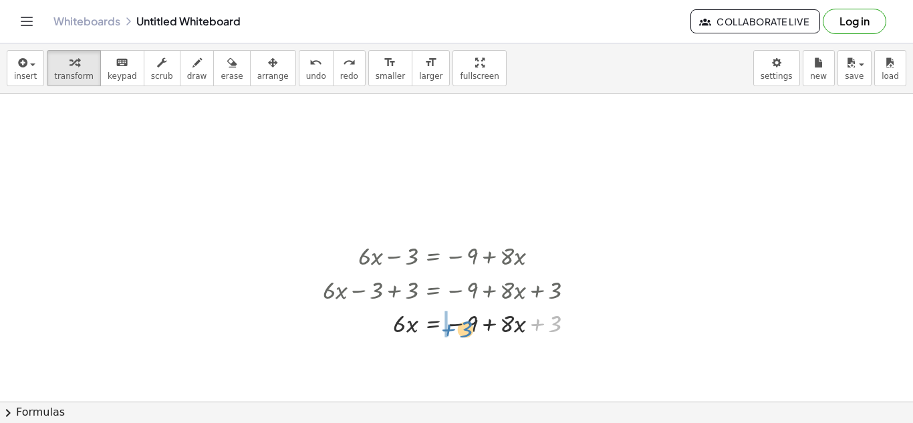
drag, startPoint x: 563, startPoint y: 287, endPoint x: 474, endPoint y: 292, distance: 89.0
click at [433, 256] on div "+ · 6 · x − 3 = − 9 + · 8 · x + · 6 · x − 3 + ⬚ = − 9 + · 8 · x + ⬚ + · 6 · x −…" at bounding box center [433, 256] width 0 height 0
click at [460, 315] on div at bounding box center [462, 322] width 293 height 34
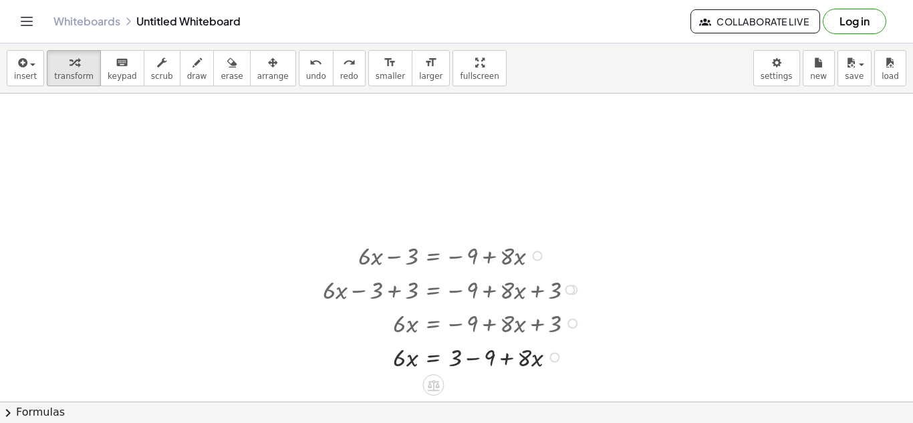
click at [471, 354] on div at bounding box center [453, 356] width 275 height 34
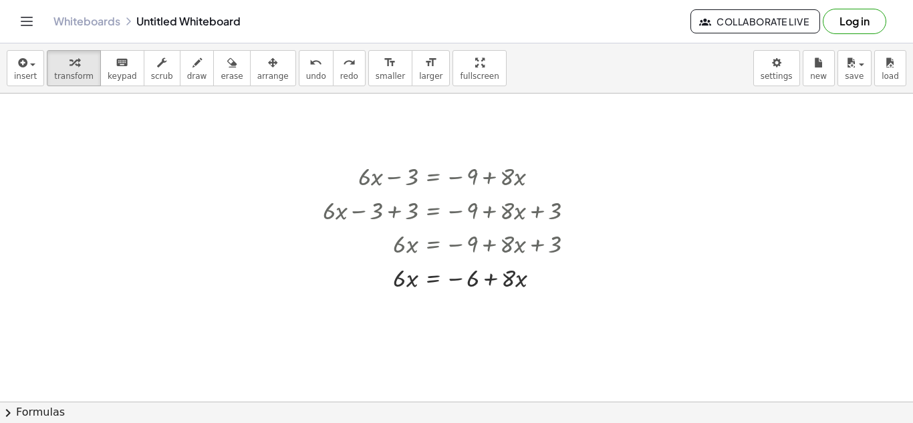
scroll to position [163, 0]
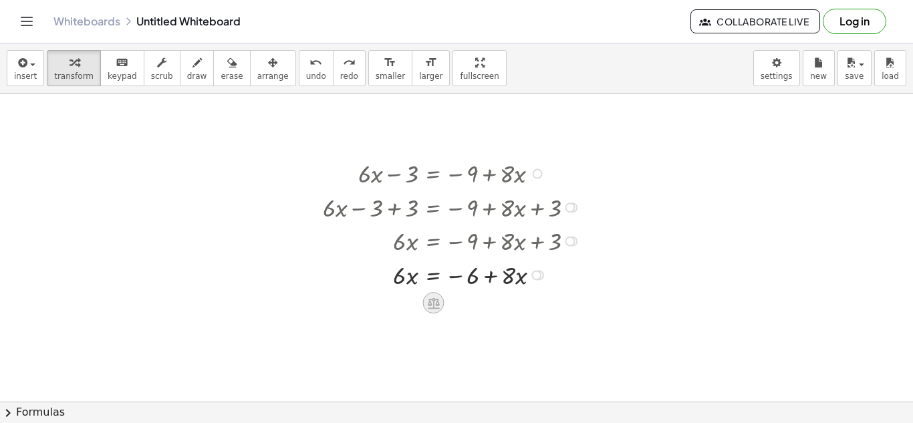
click at [439, 311] on div at bounding box center [432, 302] width 21 height 21
click at [412, 306] on div "−" at bounding box center [405, 302] width 21 height 21
click at [409, 275] on div at bounding box center [459, 274] width 287 height 34
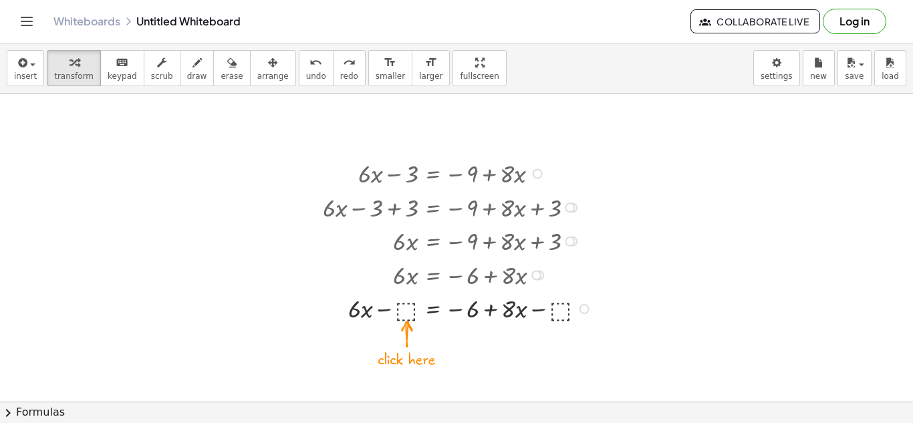
click at [407, 303] on div at bounding box center [459, 308] width 287 height 34
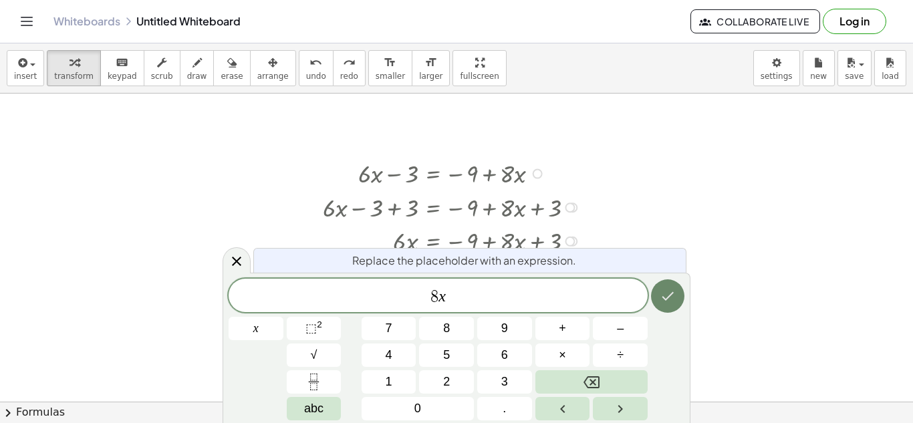
click at [683, 298] on button "Done" at bounding box center [667, 295] width 33 height 33
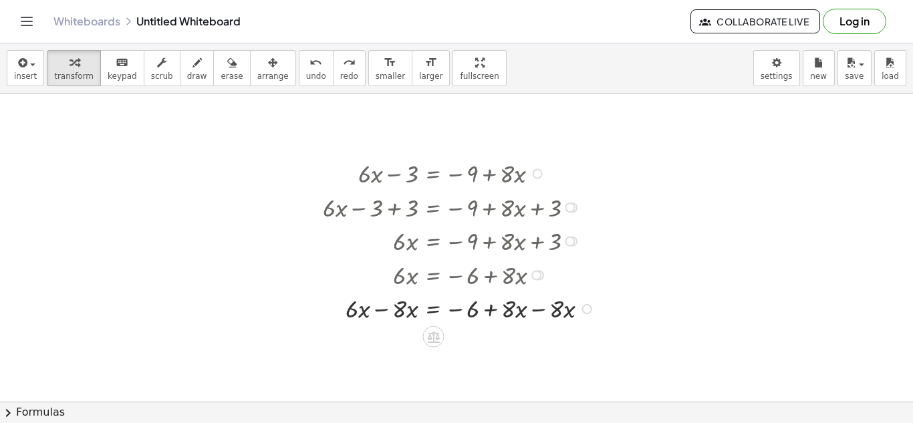
click at [559, 313] on div at bounding box center [460, 308] width 289 height 34
click at [552, 313] on div at bounding box center [460, 308] width 289 height 34
click at [532, 311] on div at bounding box center [460, 308] width 289 height 34
click at [404, 342] on div at bounding box center [460, 342] width 289 height 34
click at [389, 346] on div at bounding box center [460, 342] width 289 height 34
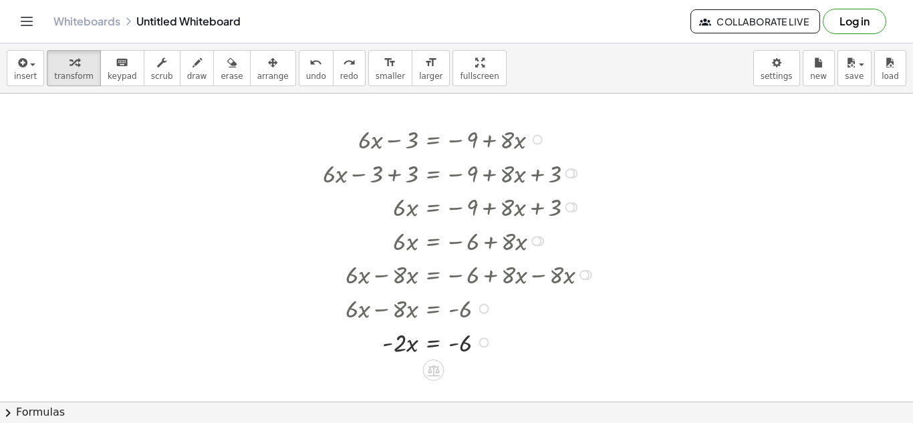
scroll to position [224, 0]
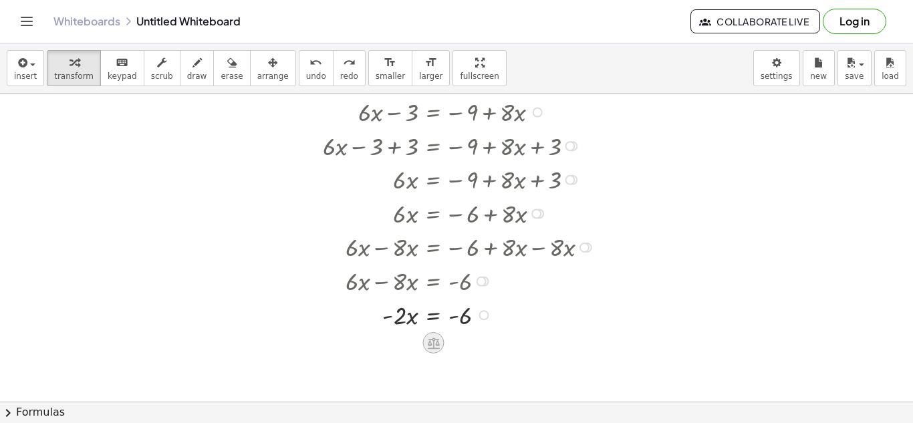
click at [435, 344] on icon at bounding box center [434, 342] width 12 height 11
click at [468, 337] on div "÷" at bounding box center [459, 342] width 21 height 21
click at [433, 112] on div "+ · 6 · x − 3 = − 9 + · 8 · x + · 6 · x − 3 + ⬚ = − 9 + · 8 · x + ⬚ + · 6 · x −…" at bounding box center [433, 112] width 0 height 0
click at [407, 363] on div at bounding box center [460, 355] width 289 height 49
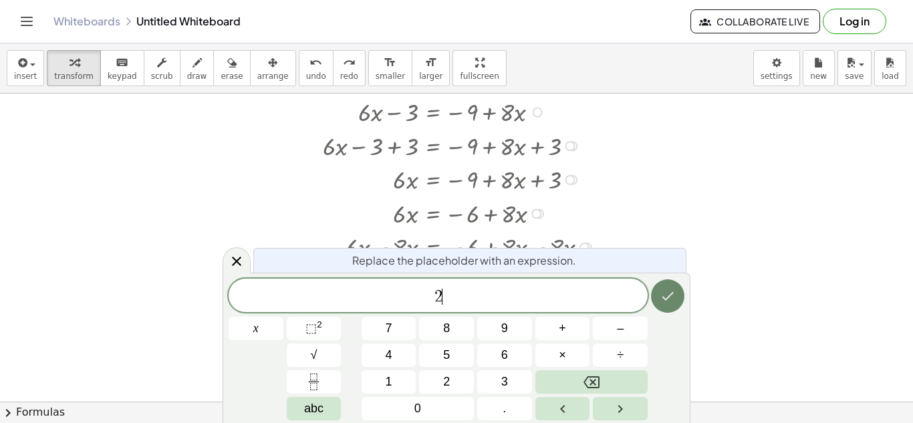
click at [679, 291] on button "Done" at bounding box center [667, 295] width 33 height 33
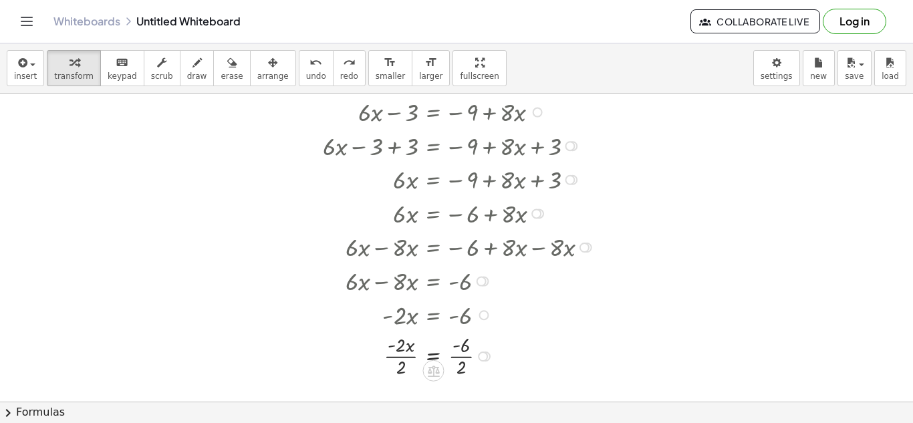
click at [402, 355] on div at bounding box center [460, 355] width 289 height 49
click at [454, 359] on div at bounding box center [460, 355] width 289 height 49
click at [257, 75] on span "arrange" at bounding box center [272, 75] width 31 height 9
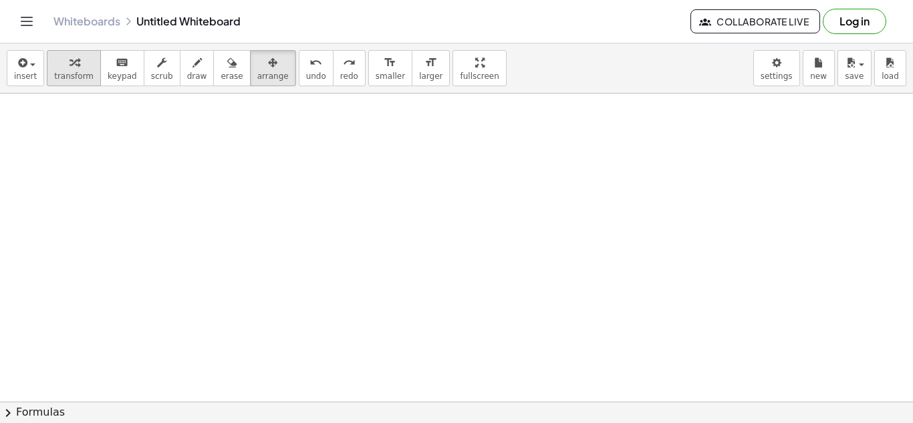
click at [69, 75] on span "transform" at bounding box center [73, 75] width 39 height 9
click at [272, 151] on div at bounding box center [456, 177] width 913 height 616
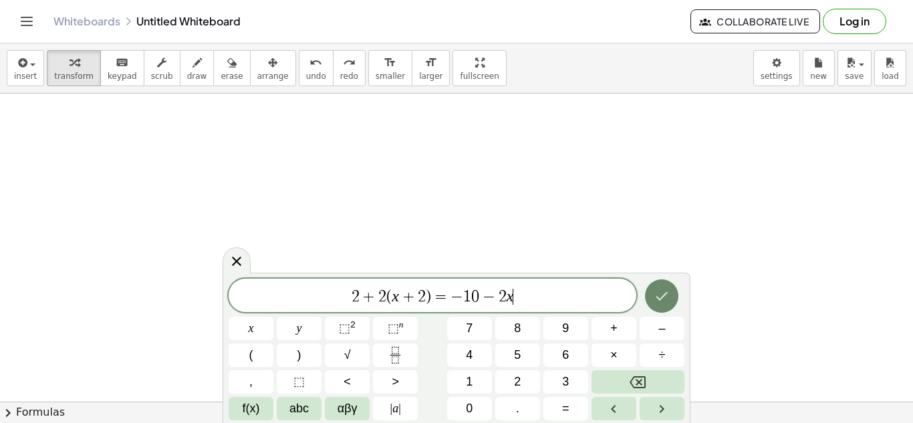
click at [657, 295] on icon "Done" at bounding box center [661, 296] width 16 height 16
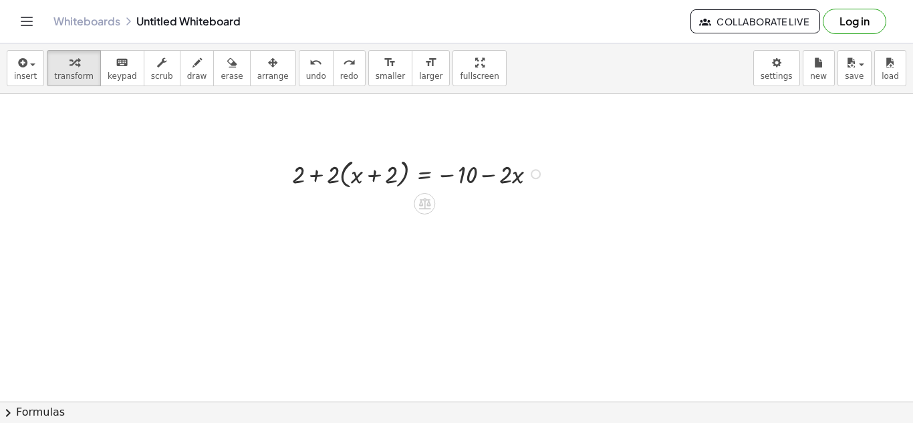
click at [369, 173] on div at bounding box center [419, 172] width 269 height 37
click at [326, 171] on div at bounding box center [419, 172] width 269 height 37
click at [368, 177] on div at bounding box center [419, 172] width 269 height 37
